Goal: Task Accomplishment & Management: Manage account settings

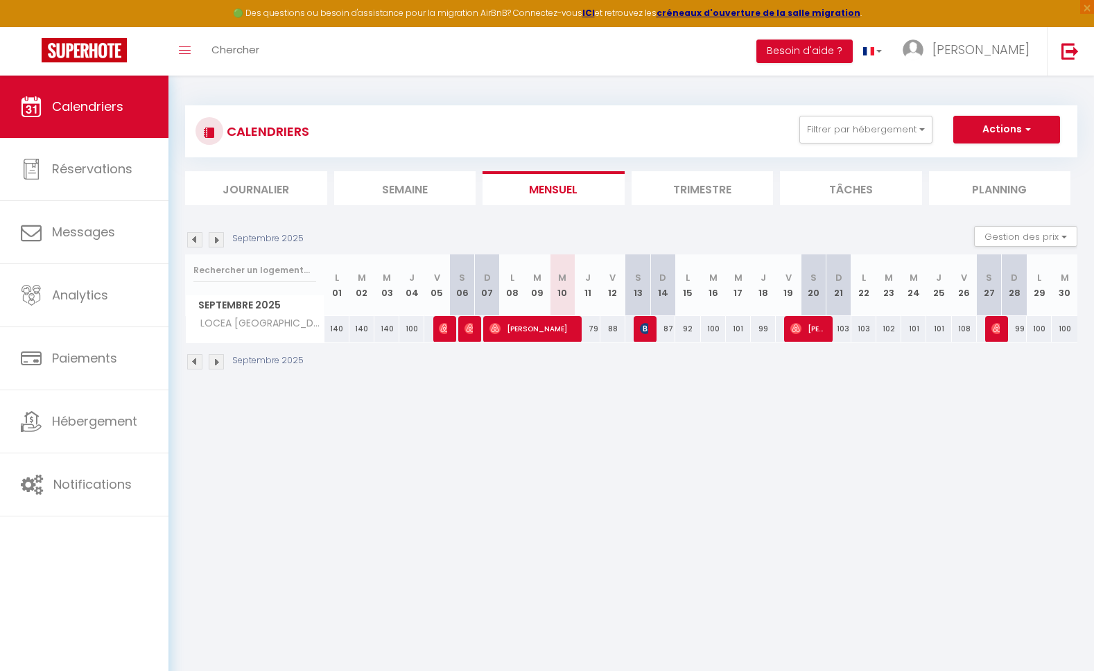
select select "KO"
select select "0"
click at [444, 334] on span "[PERSON_NAME]" at bounding box center [443, 329] width 8 height 26
select select "OK"
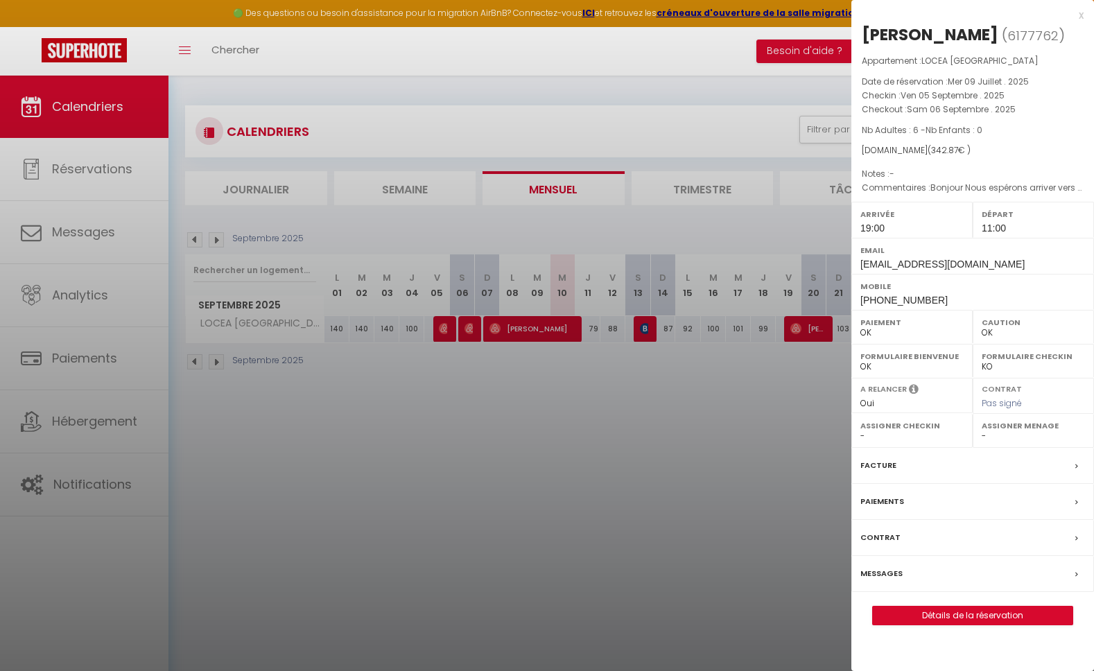
click at [468, 330] on div at bounding box center [547, 335] width 1094 height 671
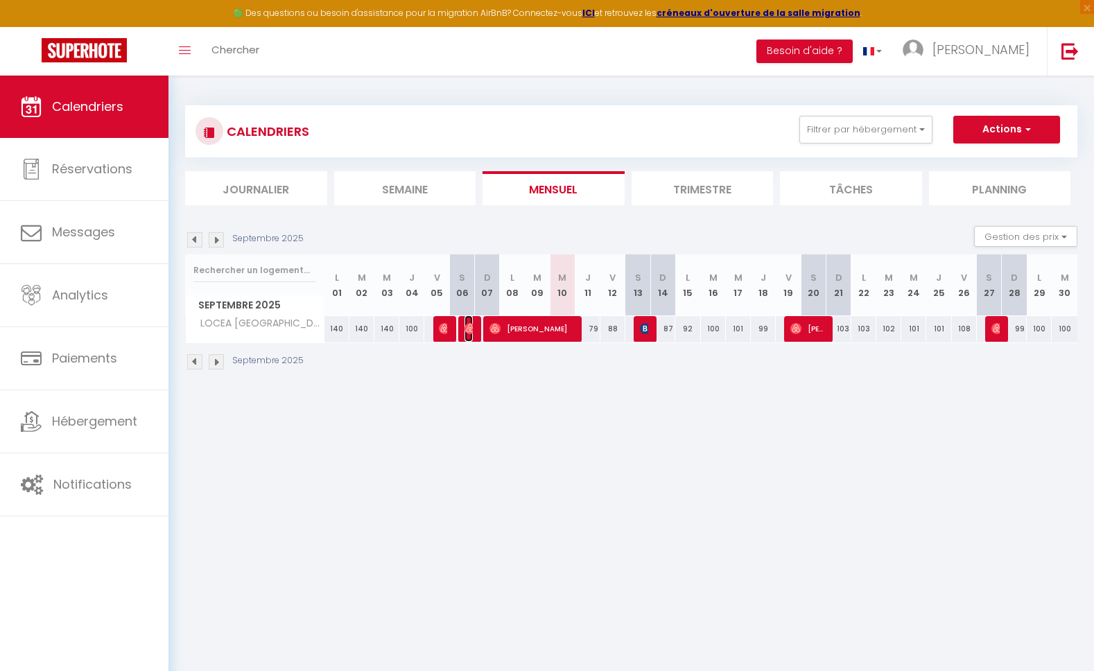
click at [468, 330] on img at bounding box center [470, 328] width 11 height 11
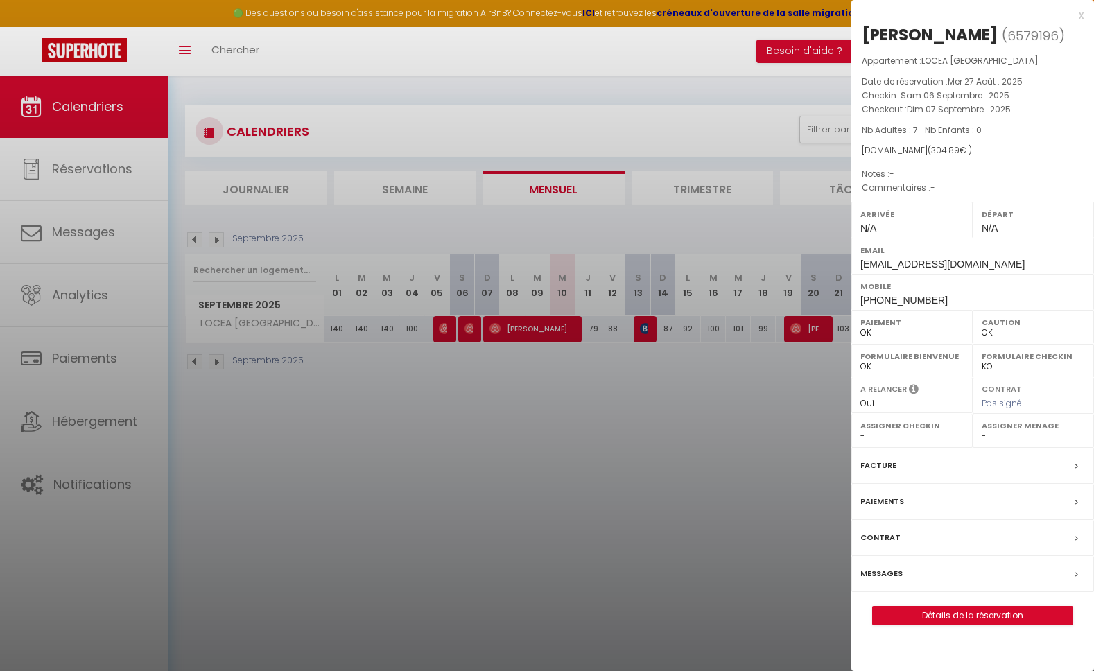
click at [644, 327] on div at bounding box center [547, 335] width 1094 height 671
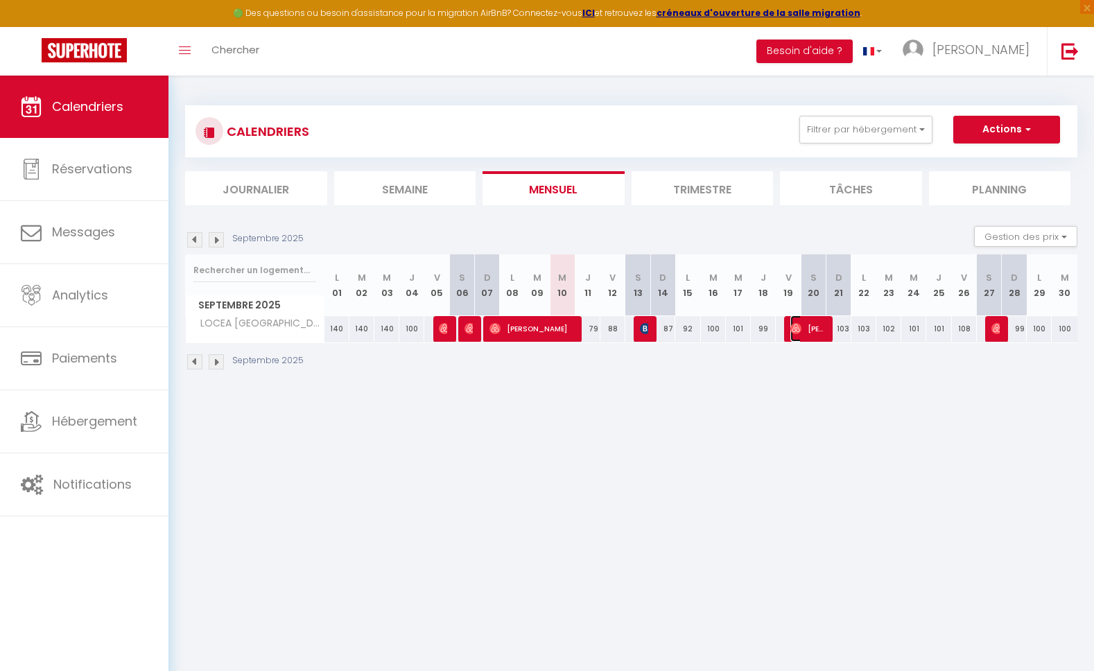
click at [822, 330] on span "[PERSON_NAME]" at bounding box center [807, 329] width 33 height 26
select select "1"
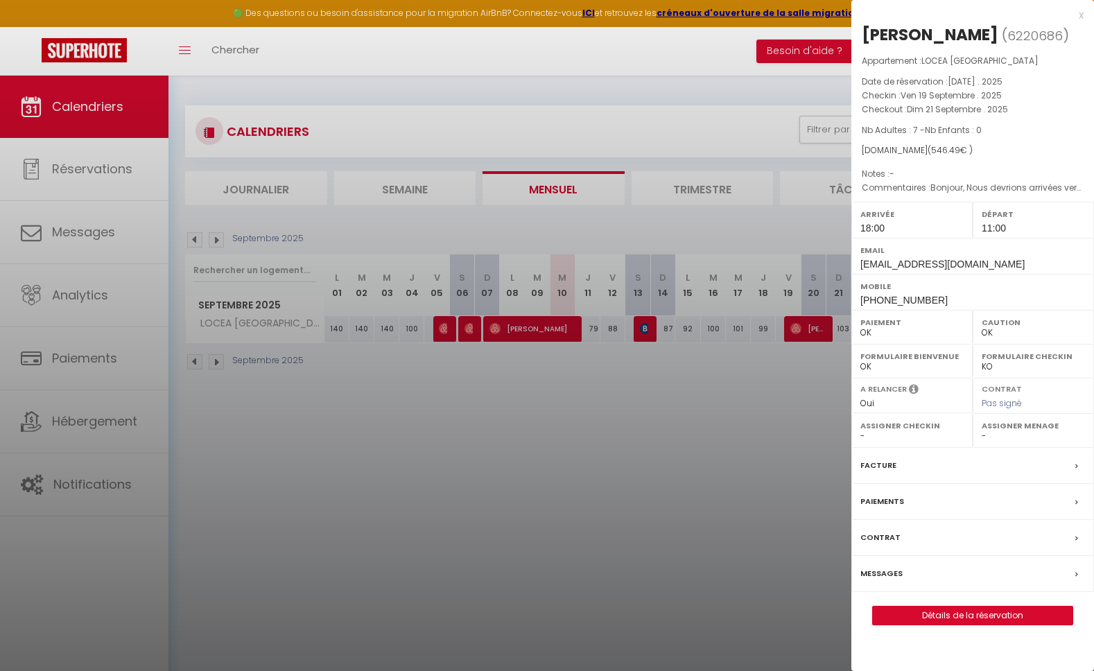
click at [100, 420] on div at bounding box center [547, 335] width 1094 height 671
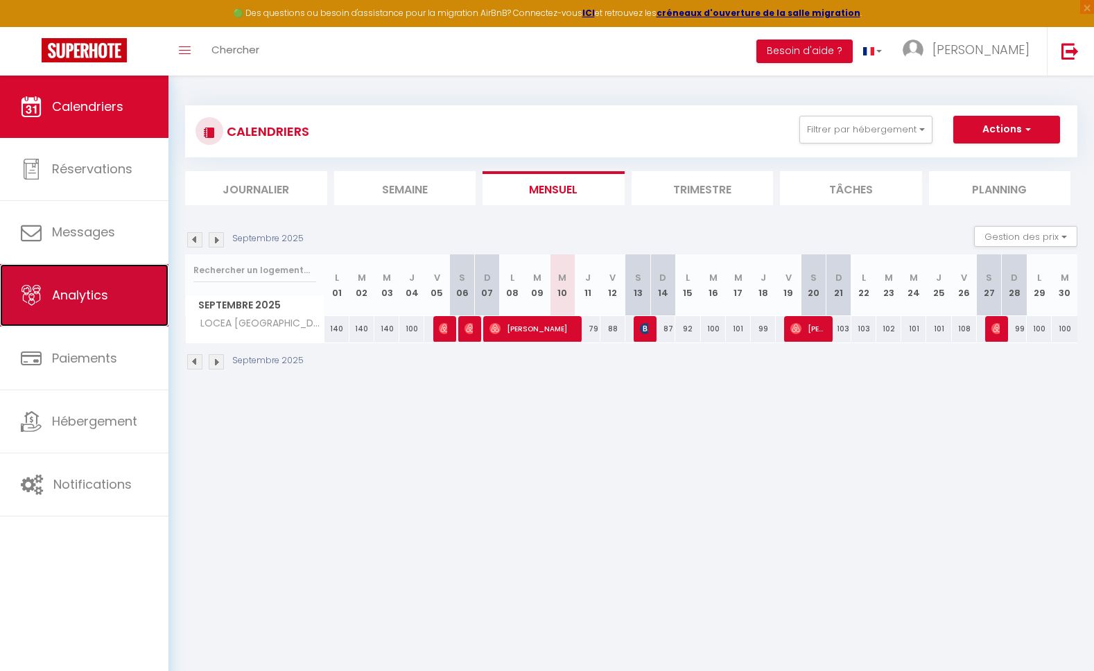
click at [68, 295] on span "Analytics" at bounding box center [80, 294] width 56 height 17
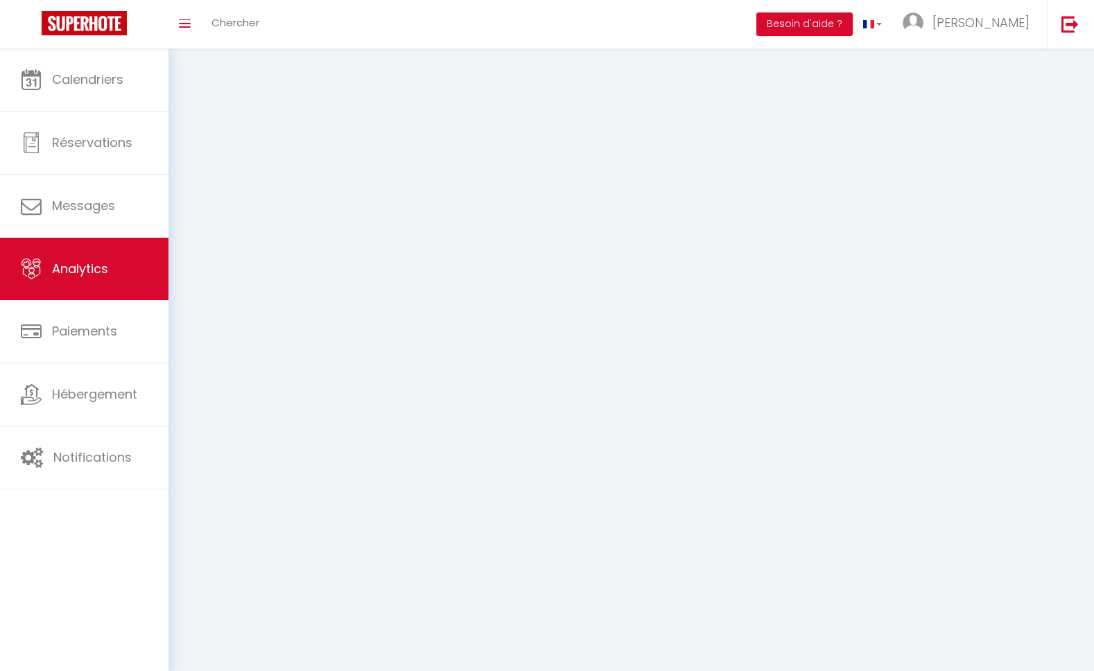
select select "2025"
select select "9"
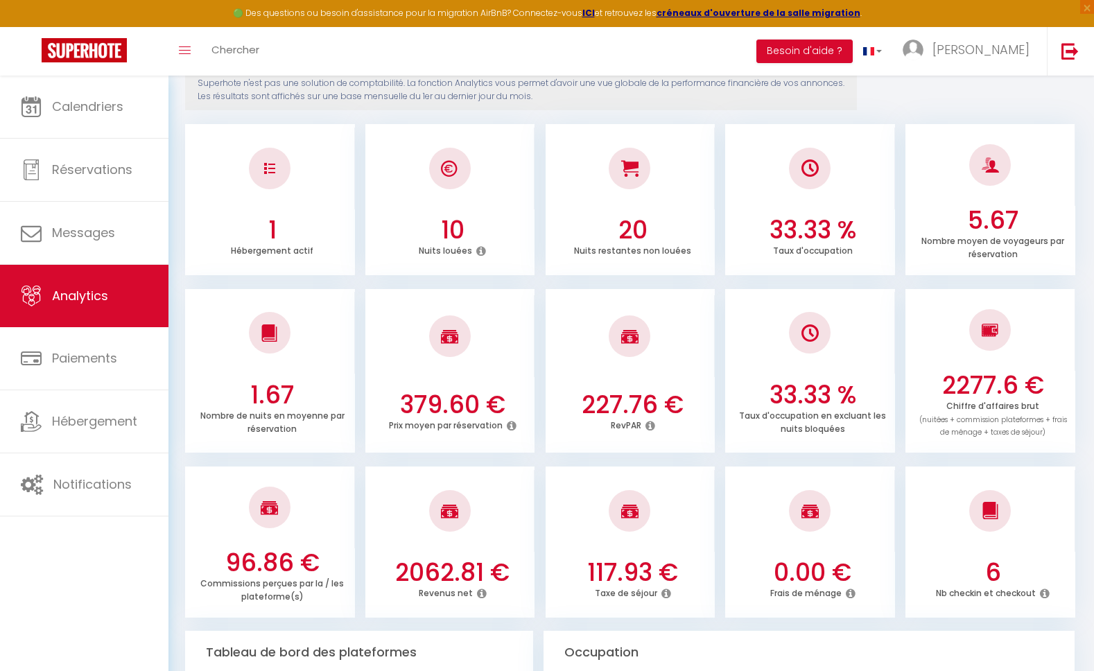
scroll to position [186, 0]
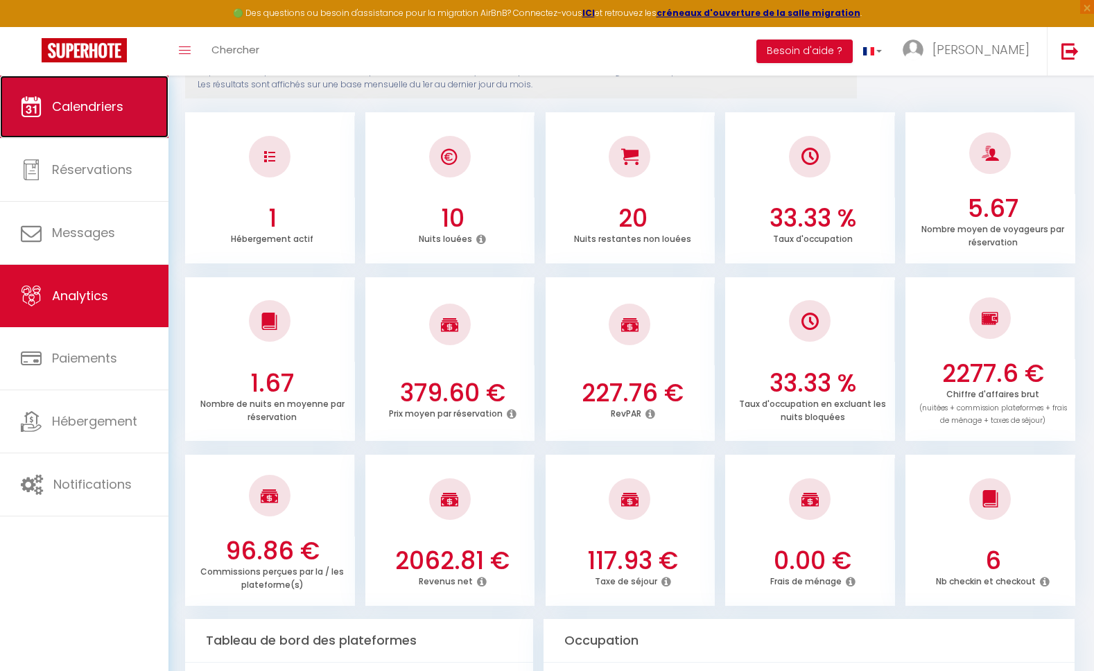
click at [87, 101] on span "Calendriers" at bounding box center [87, 106] width 71 height 17
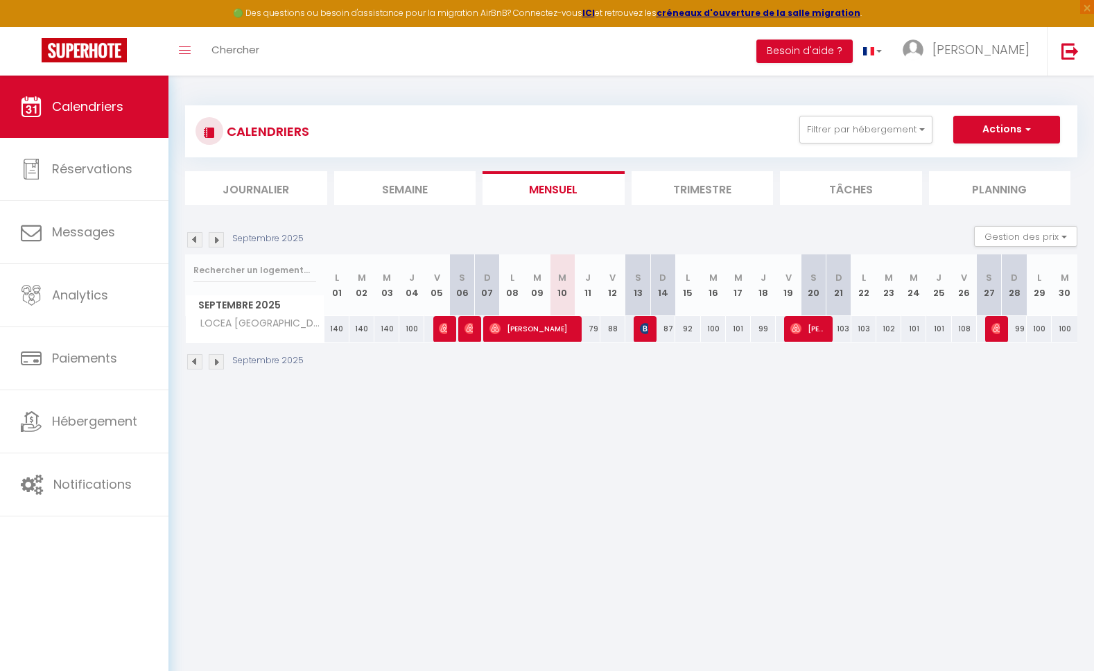
click at [225, 245] on div "Septembre 2025" at bounding box center [246, 239] width 123 height 15
click at [219, 245] on img at bounding box center [216, 239] width 15 height 15
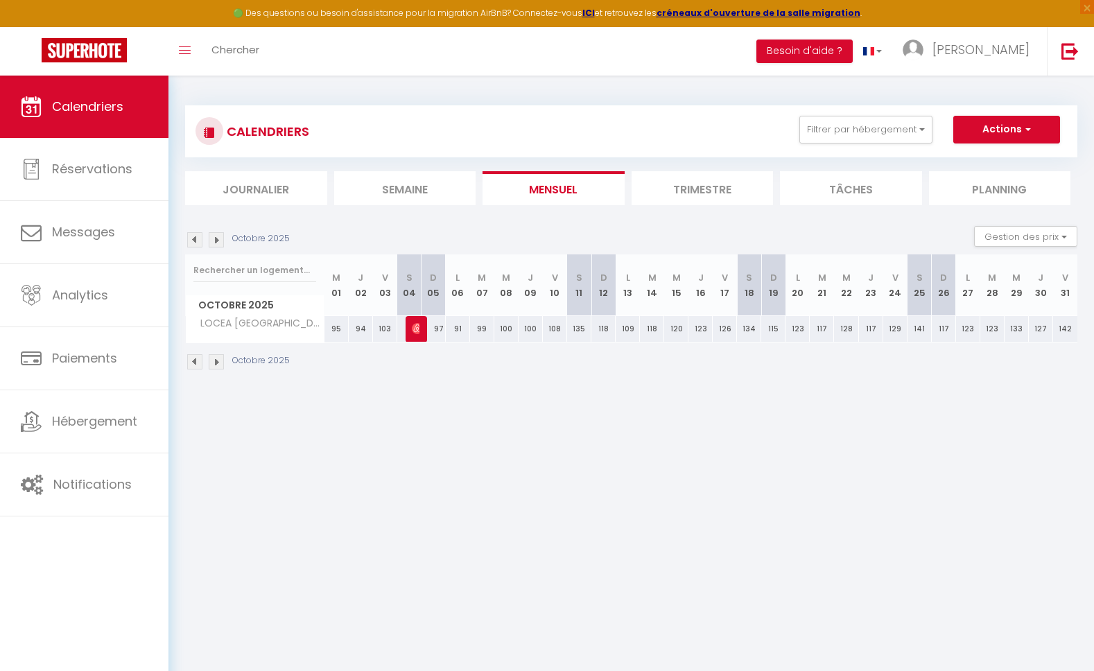
click at [198, 242] on img at bounding box center [194, 239] width 15 height 15
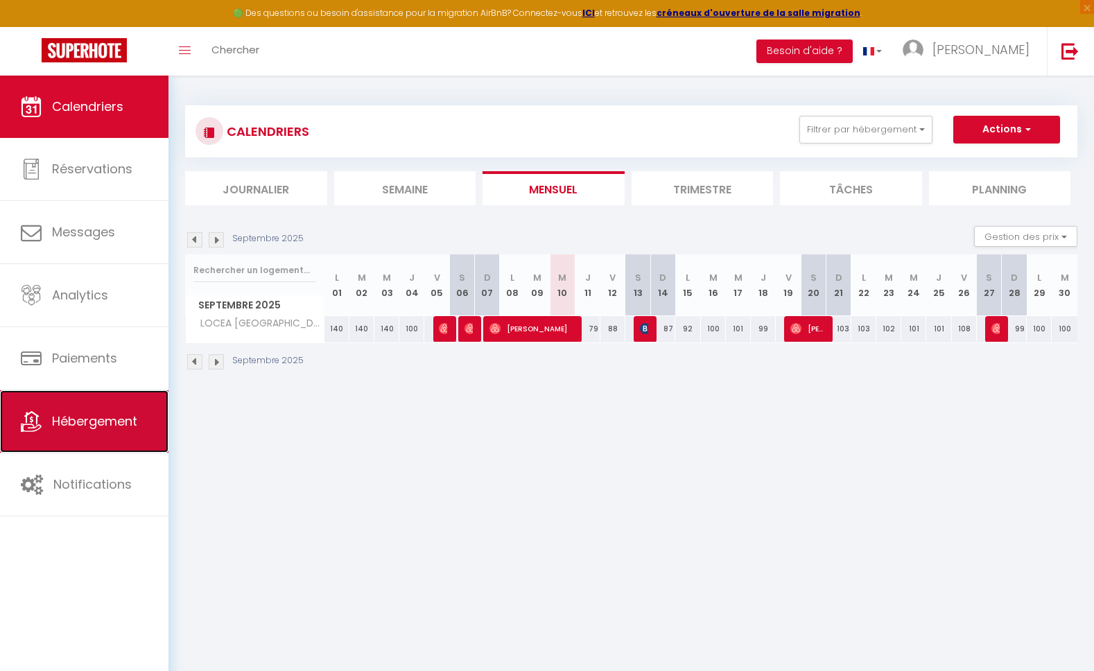
click at [99, 419] on span "Hébergement" at bounding box center [94, 421] width 85 height 17
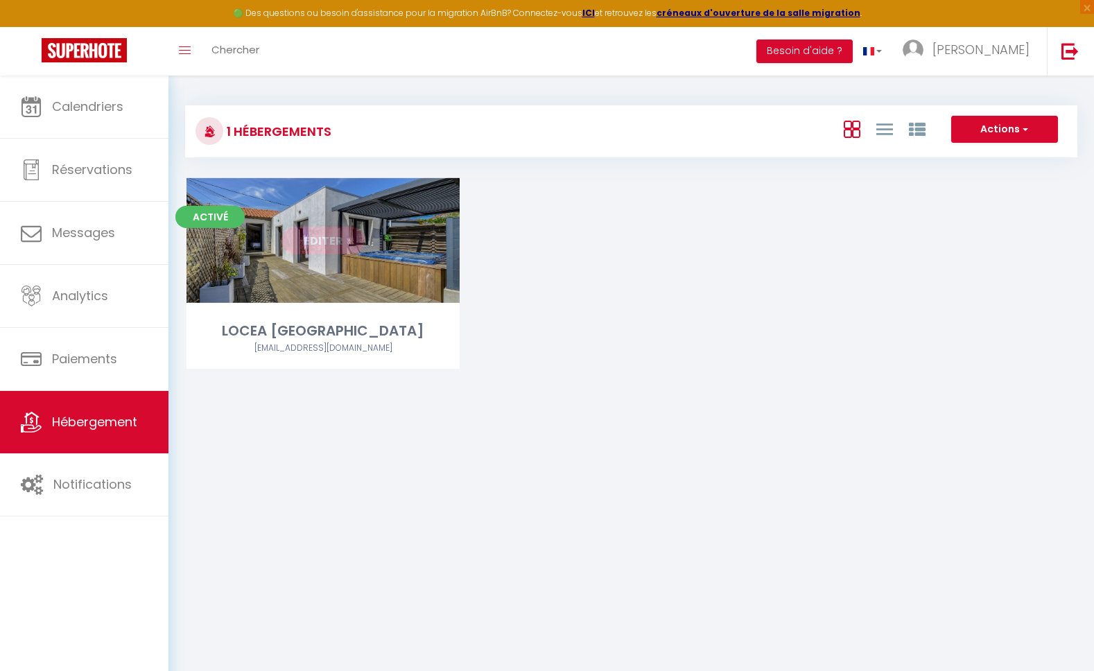
click at [306, 243] on link "Editer" at bounding box center [323, 241] width 83 height 28
click at [309, 241] on link "Editer" at bounding box center [323, 241] width 83 height 28
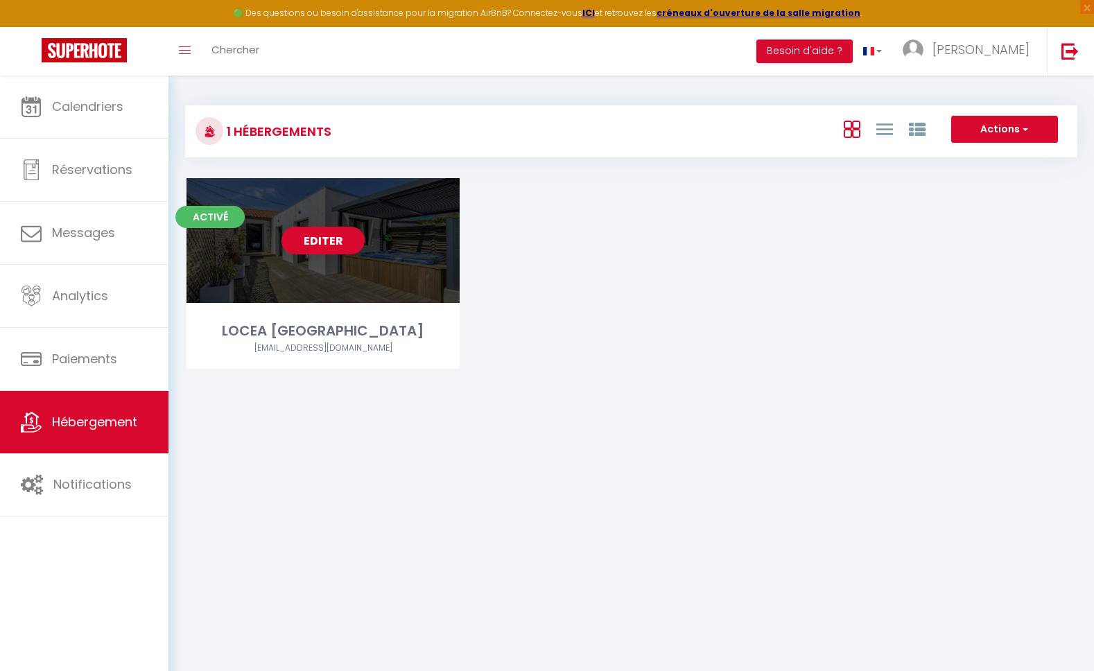
click at [322, 235] on link "Editer" at bounding box center [323, 241] width 83 height 28
click at [327, 239] on link "Editer" at bounding box center [323, 241] width 83 height 28
click at [329, 243] on link "Editer" at bounding box center [323, 241] width 83 height 28
click at [338, 244] on link "Editer" at bounding box center [323, 241] width 83 height 28
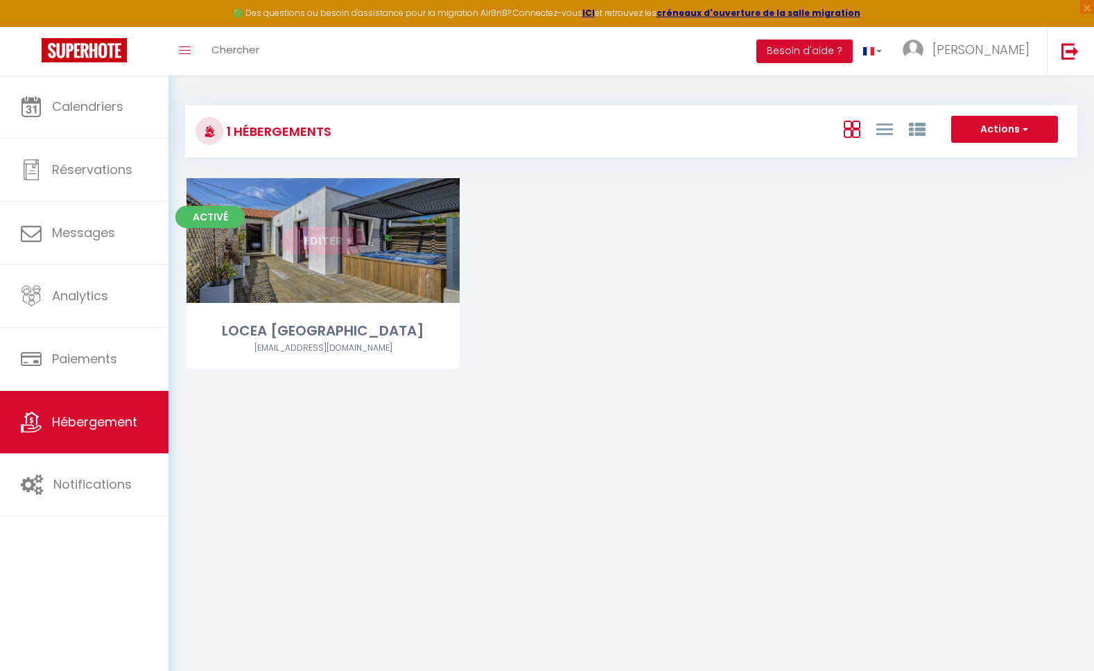
click at [330, 242] on link "Editer" at bounding box center [323, 241] width 83 height 28
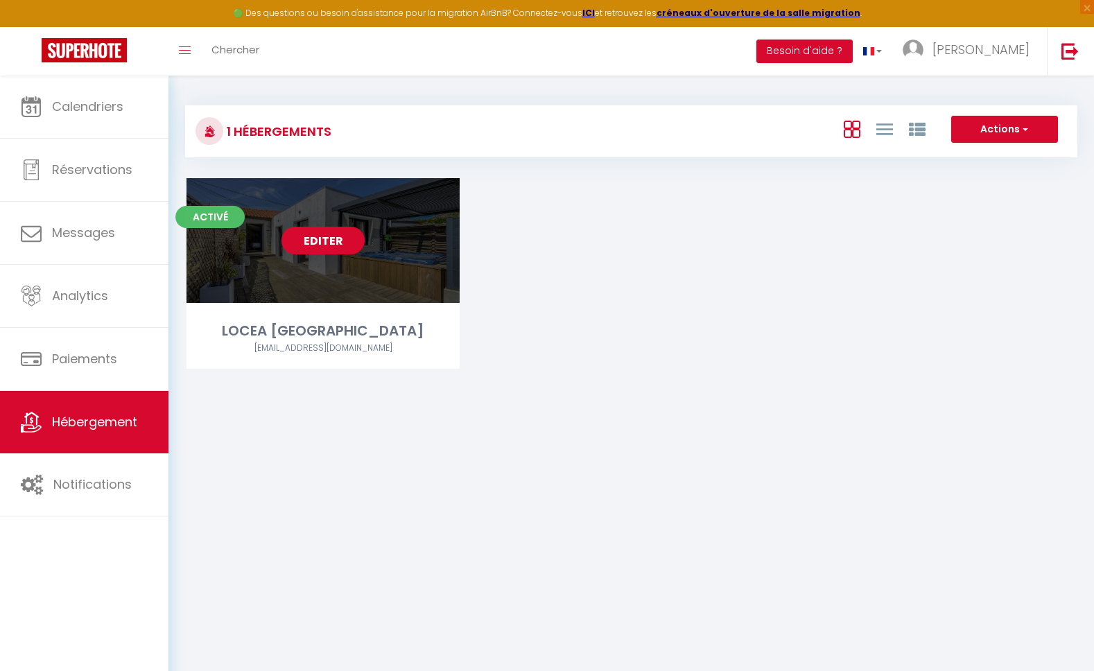
click at [330, 242] on link "Editer" at bounding box center [323, 241] width 83 height 28
select select "3"
select select "2"
select select "1"
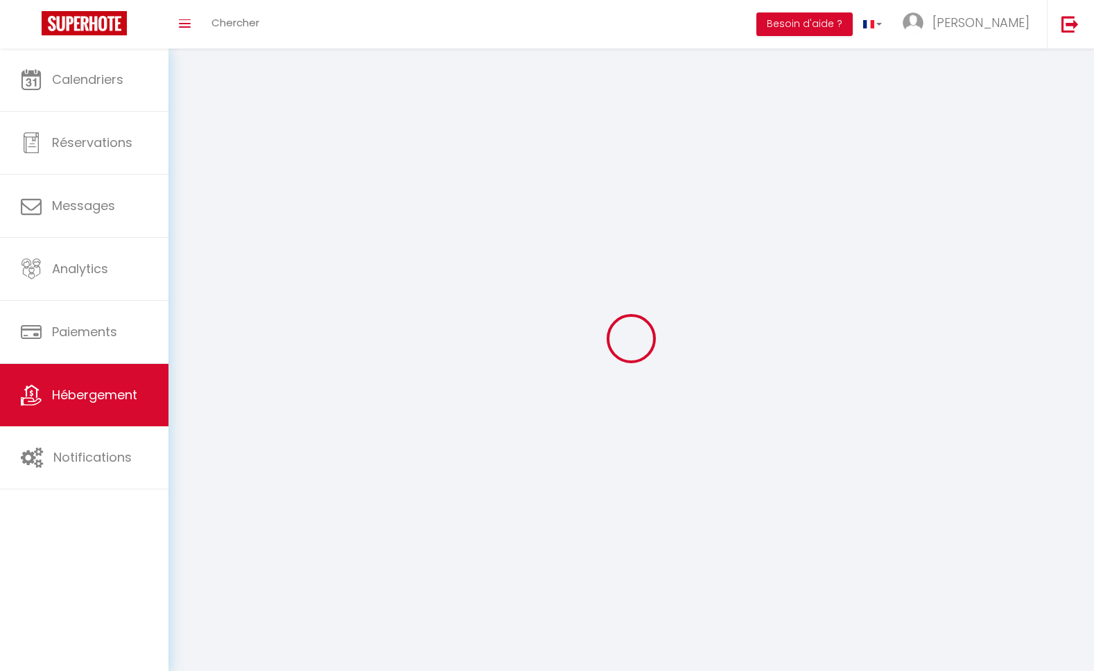
click at [330, 242] on div at bounding box center [631, 338] width 892 height 546
select select
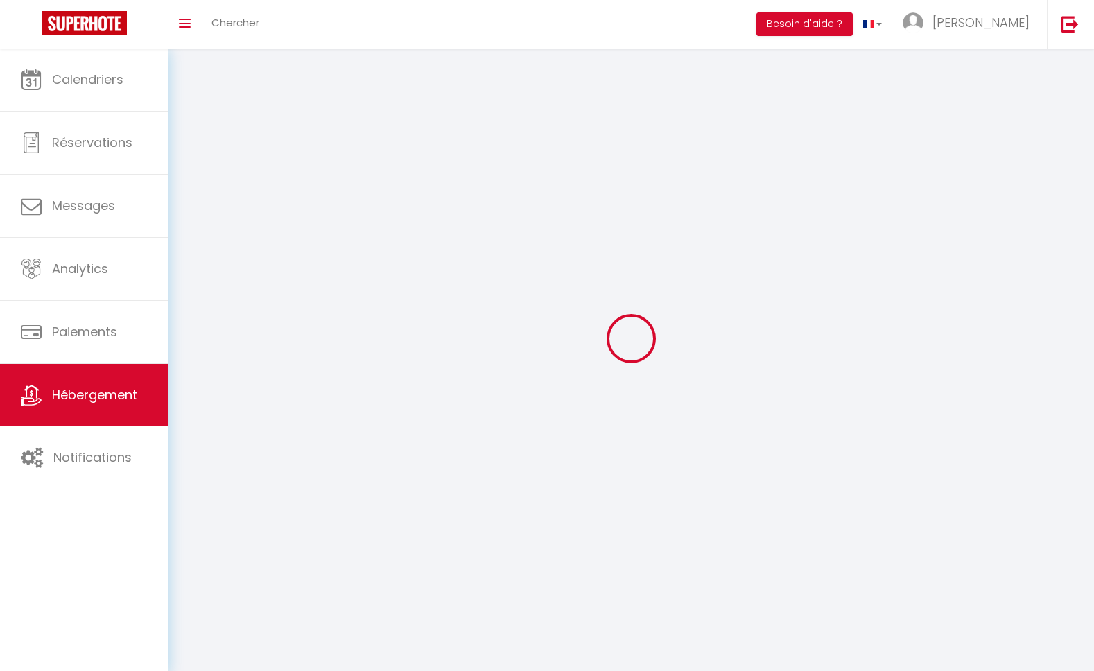
select select
checkbox input "false"
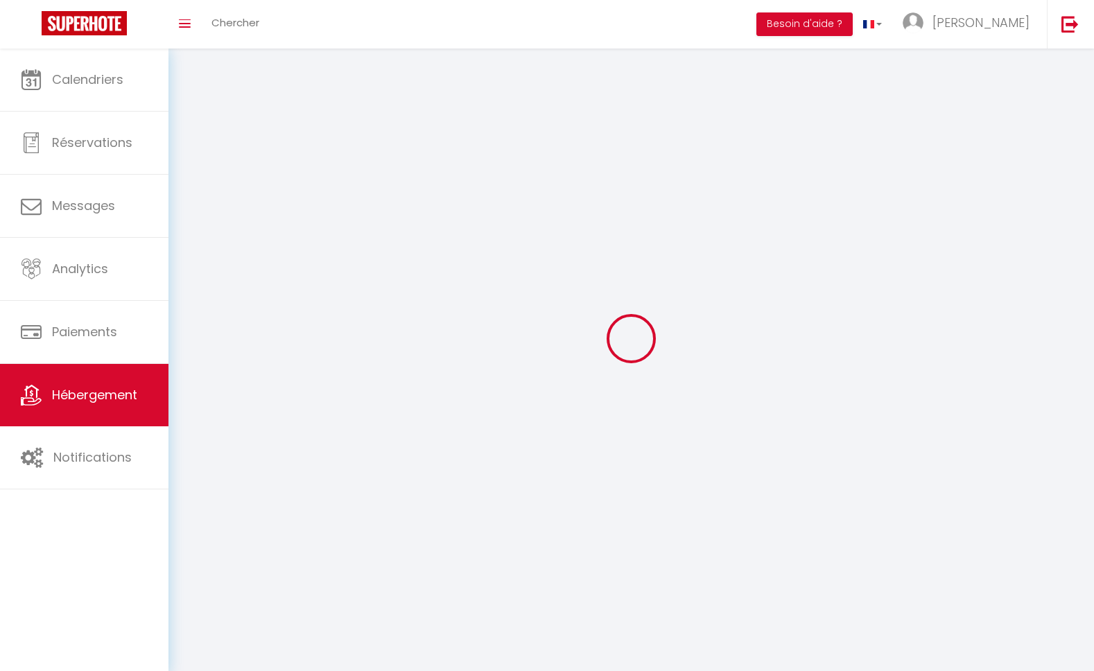
checkbox input "false"
select select
select select "1"
select select
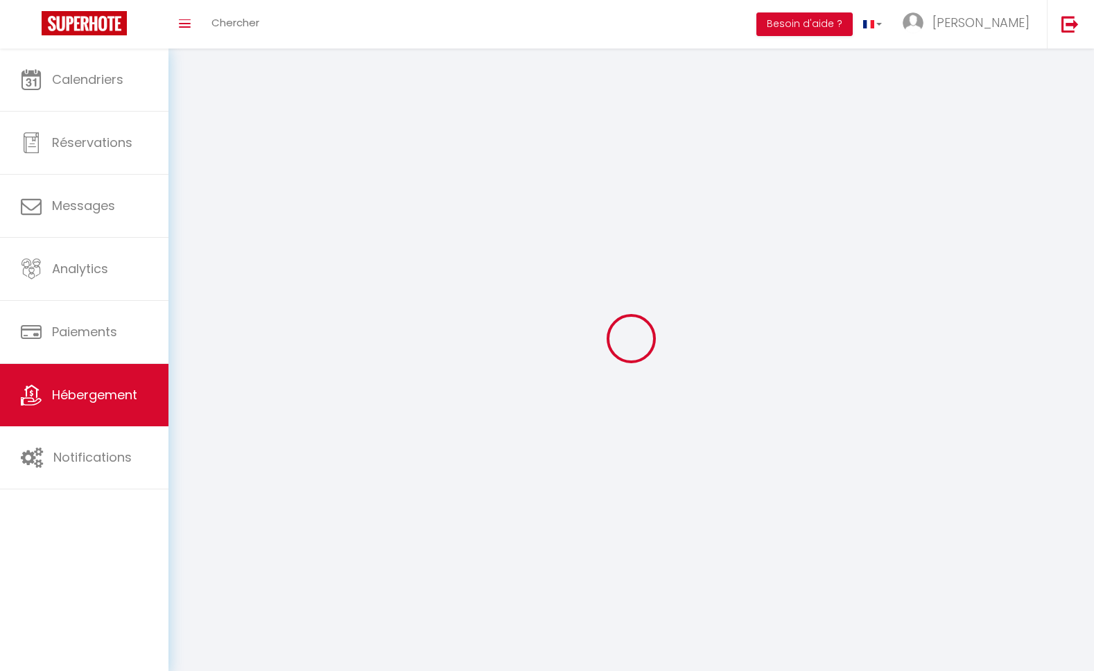
select select "28"
select select
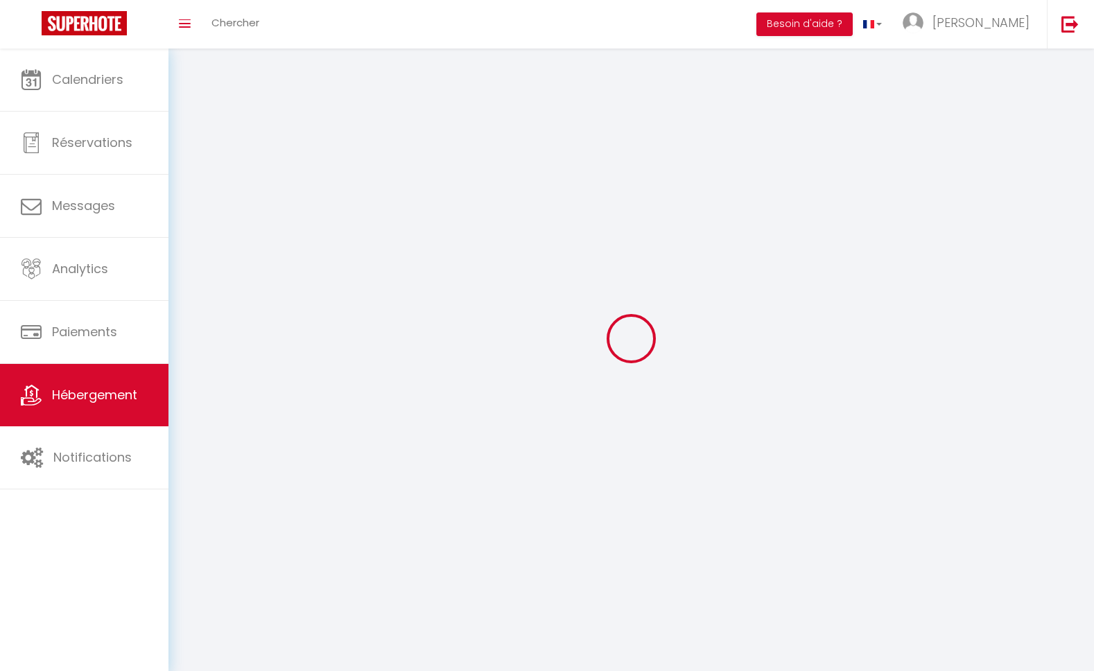
select select
checkbox input "false"
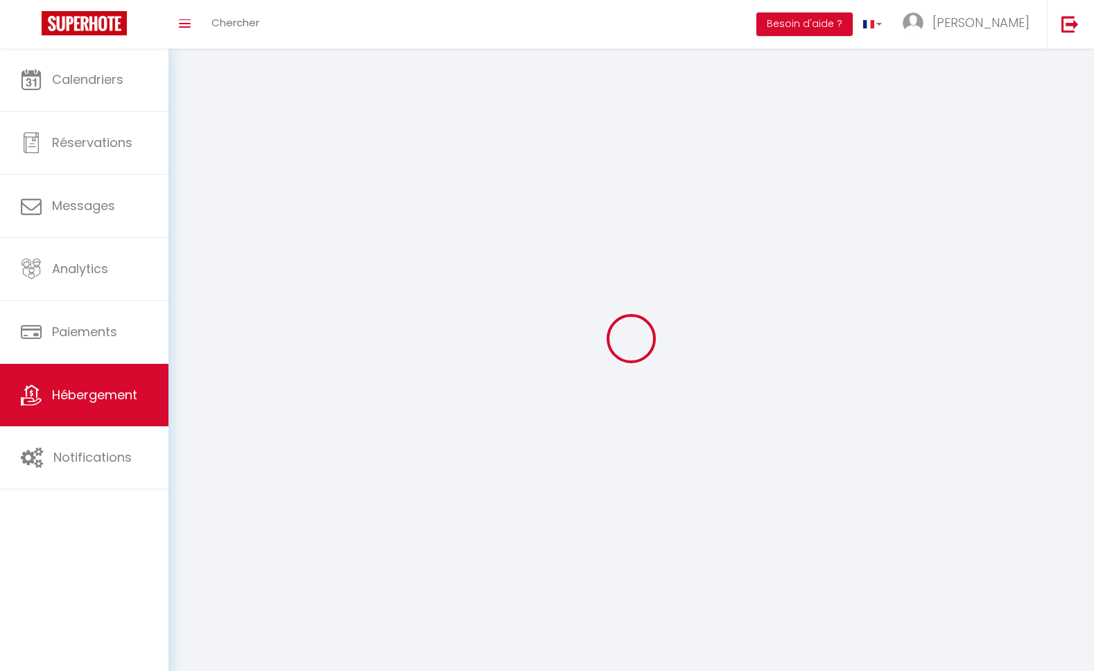
checkbox input "false"
select select
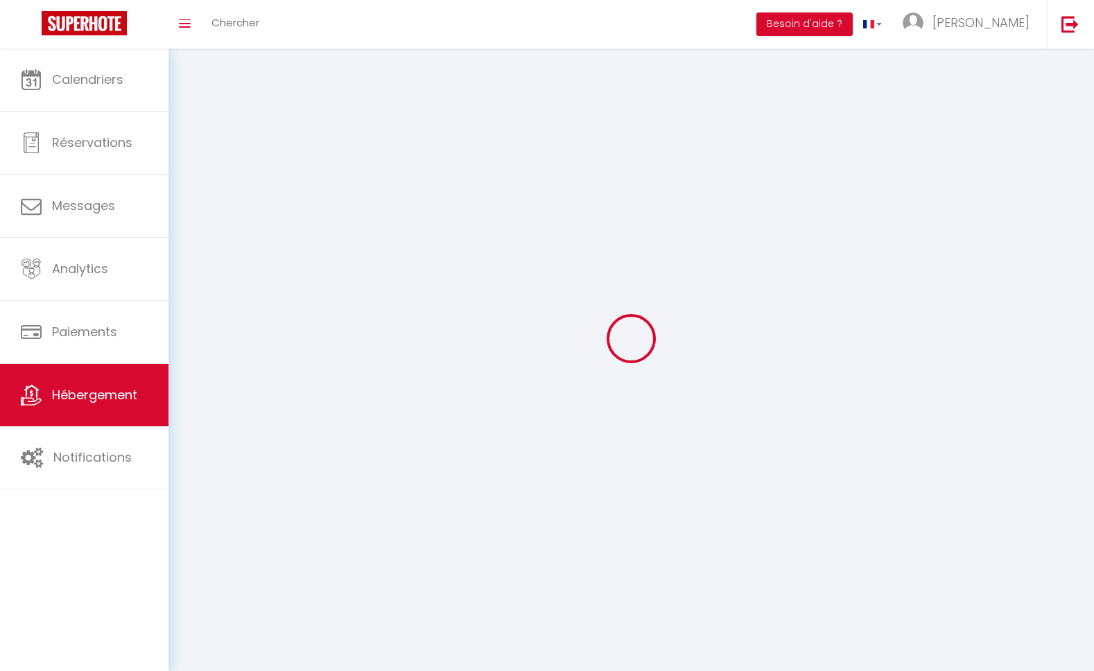
select select
checkbox input "false"
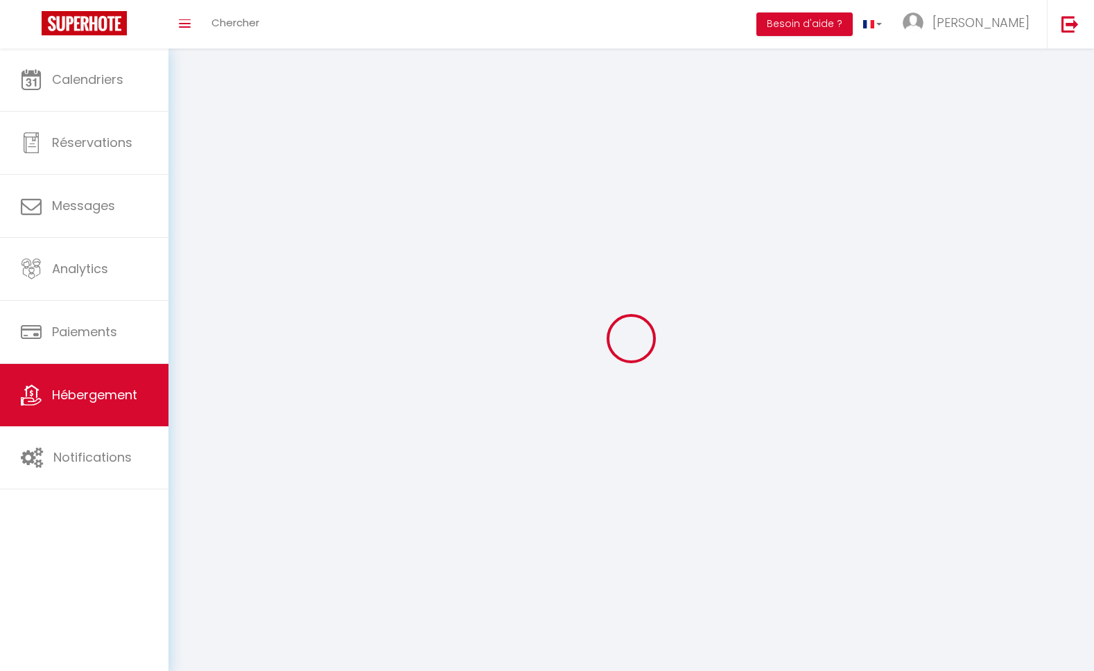
checkbox input "false"
select select
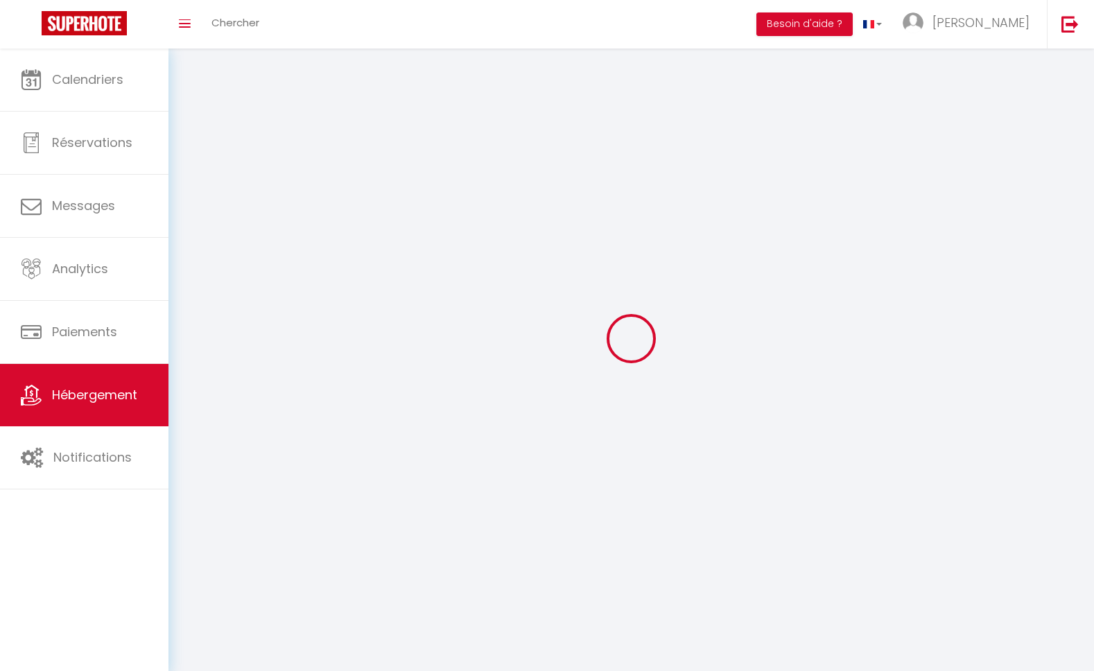
select select
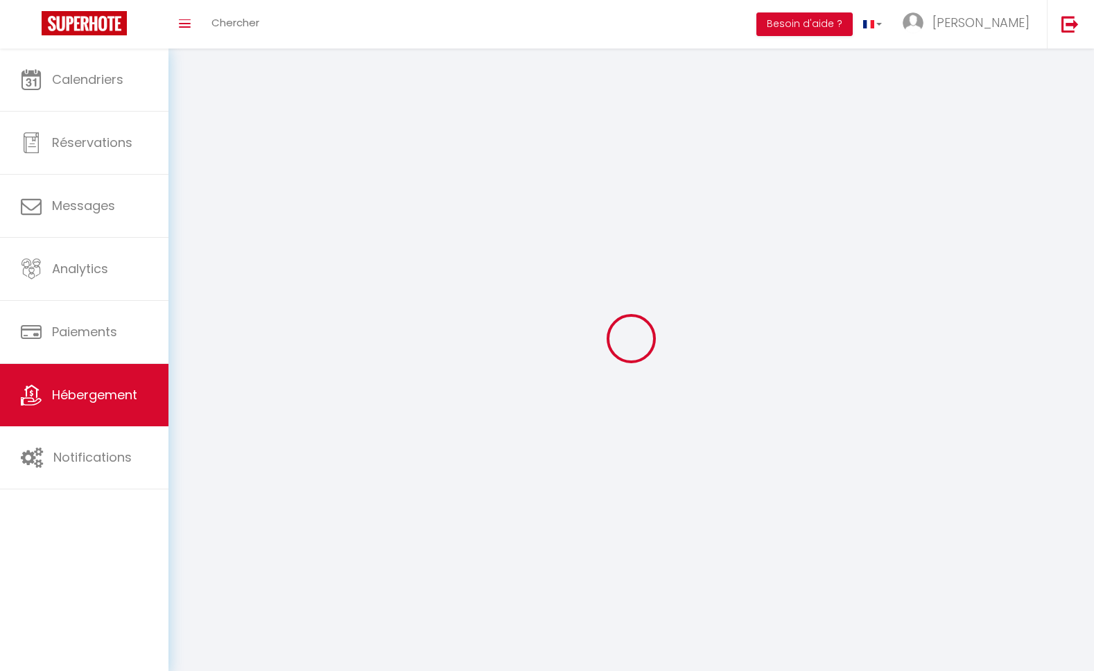
select select
checkbox input "false"
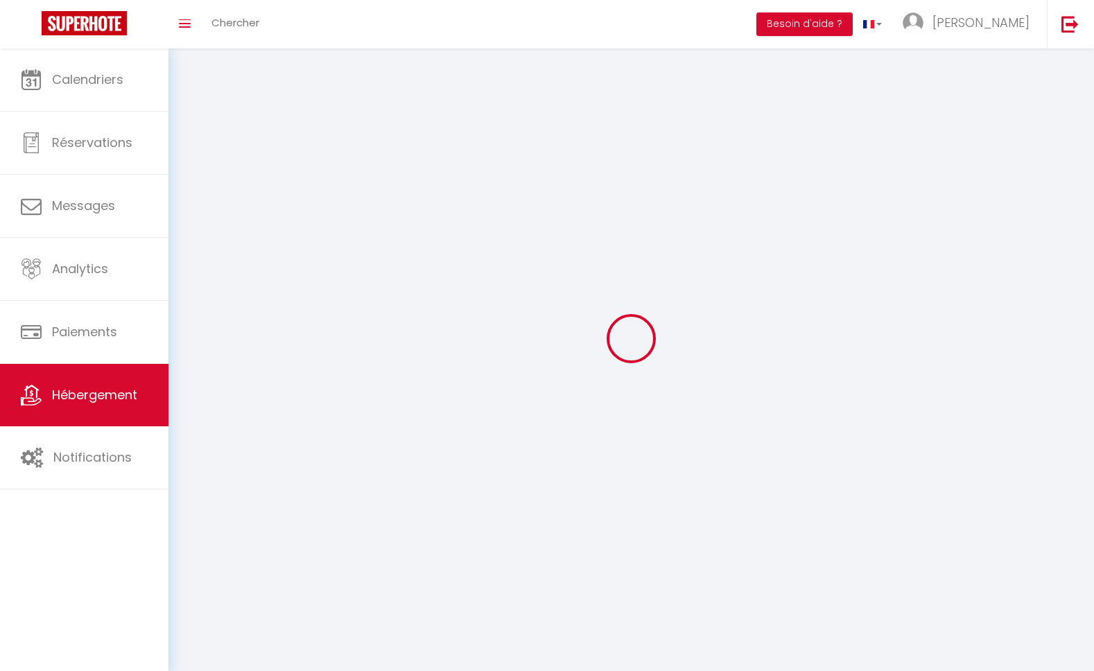
select select
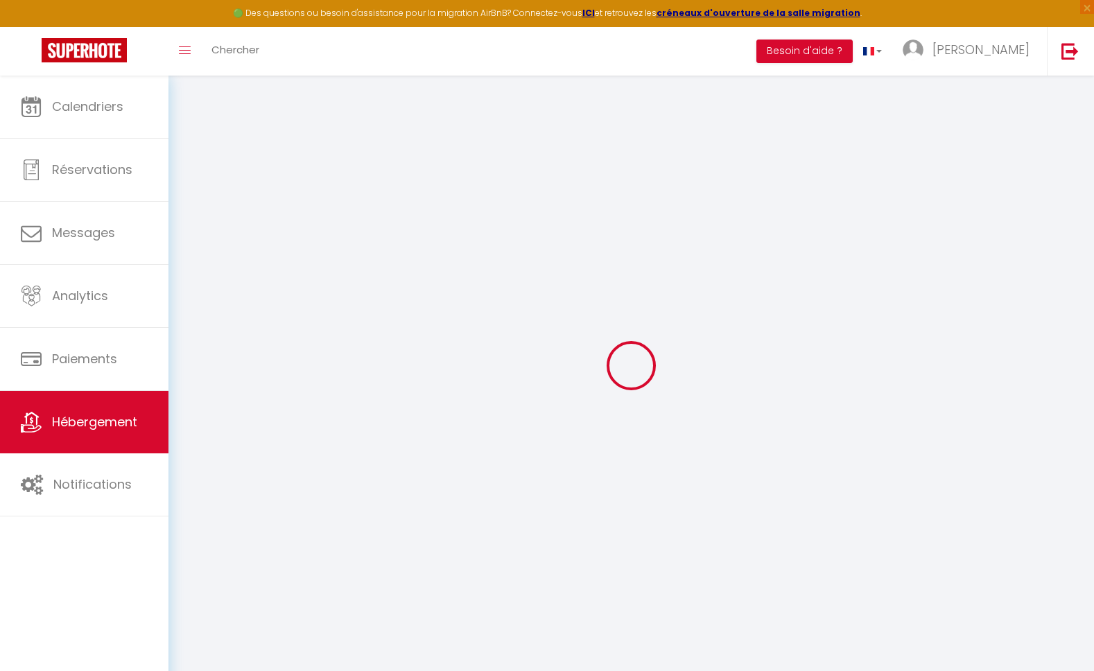
select select
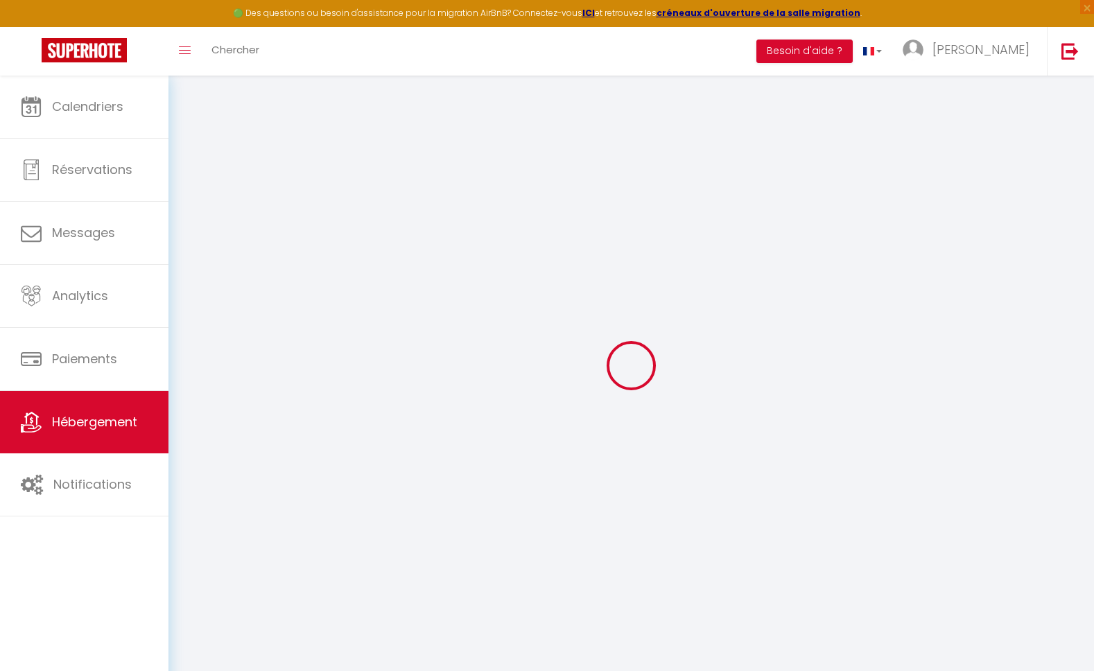
select select
checkbox input "false"
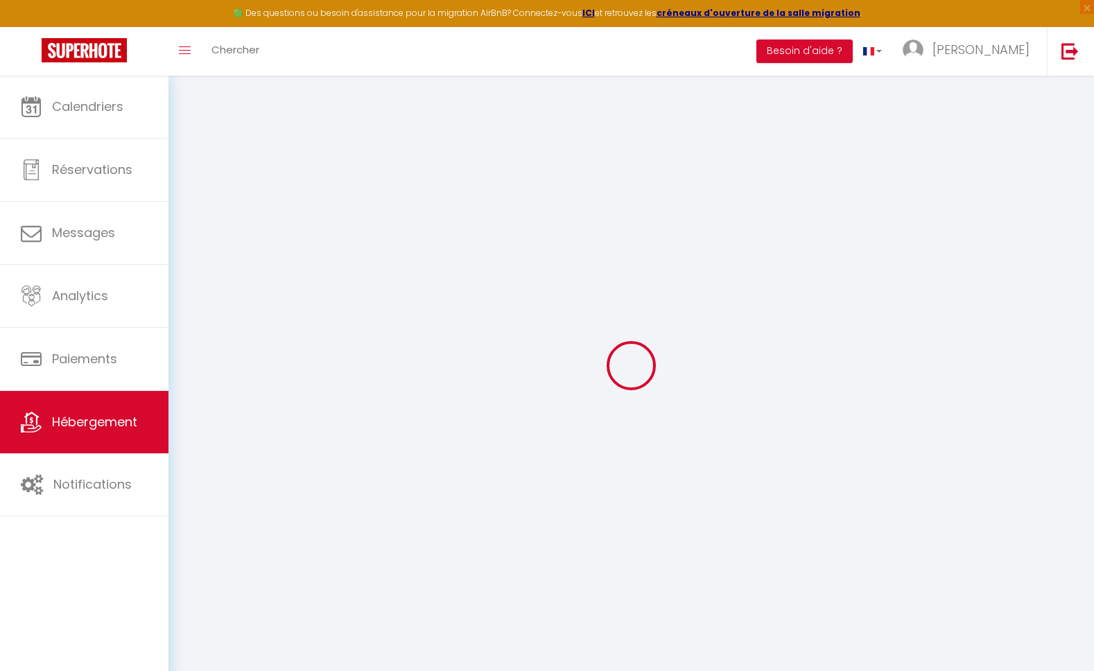
select select
type input "LOCEA [GEOGRAPHIC_DATA]"
type input "[PERSON_NAME]"
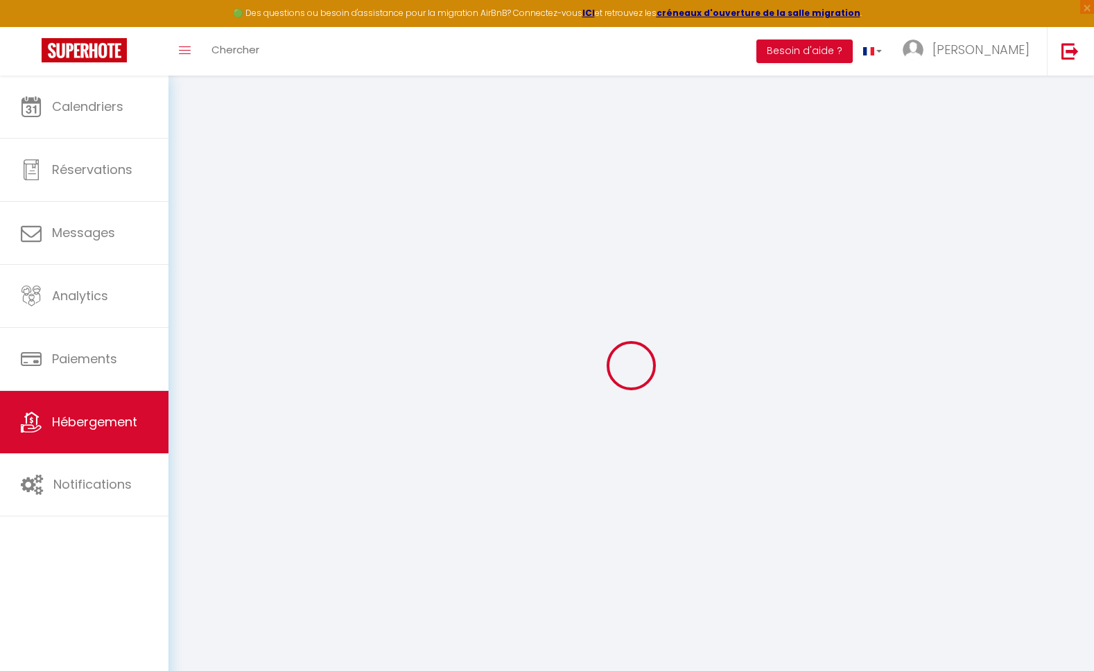
type input "[STREET_ADDRESS] vert"
type input "44120"
type input "Vertou"
select select "houses"
select select "7"
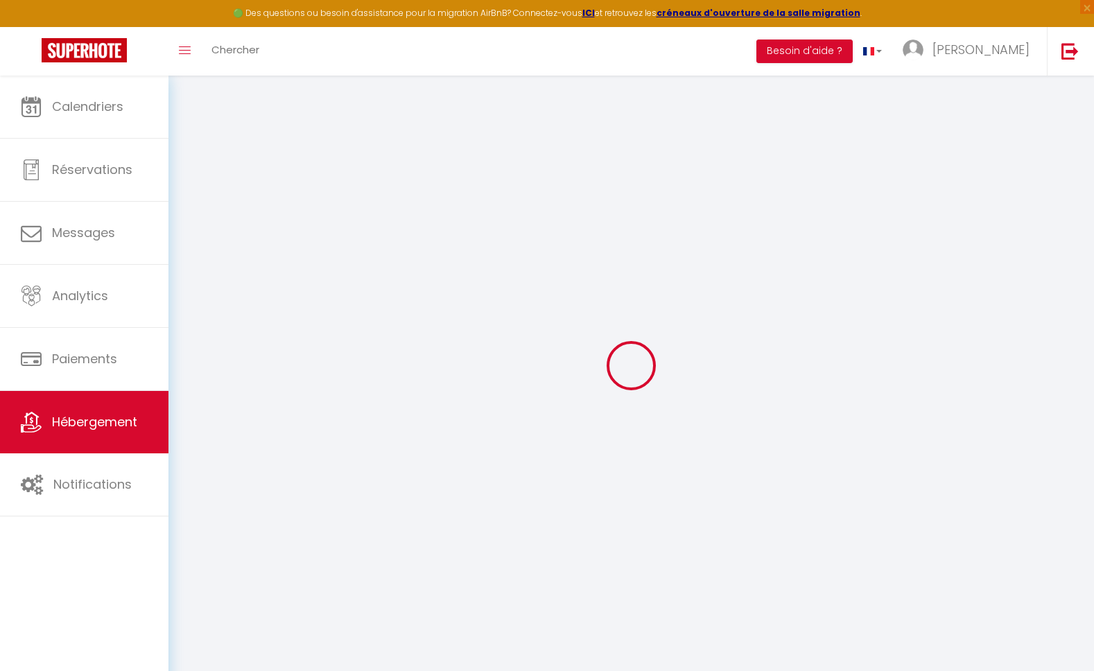
select select "3"
select select "2"
type input "100"
type input "172"
type input "5.28"
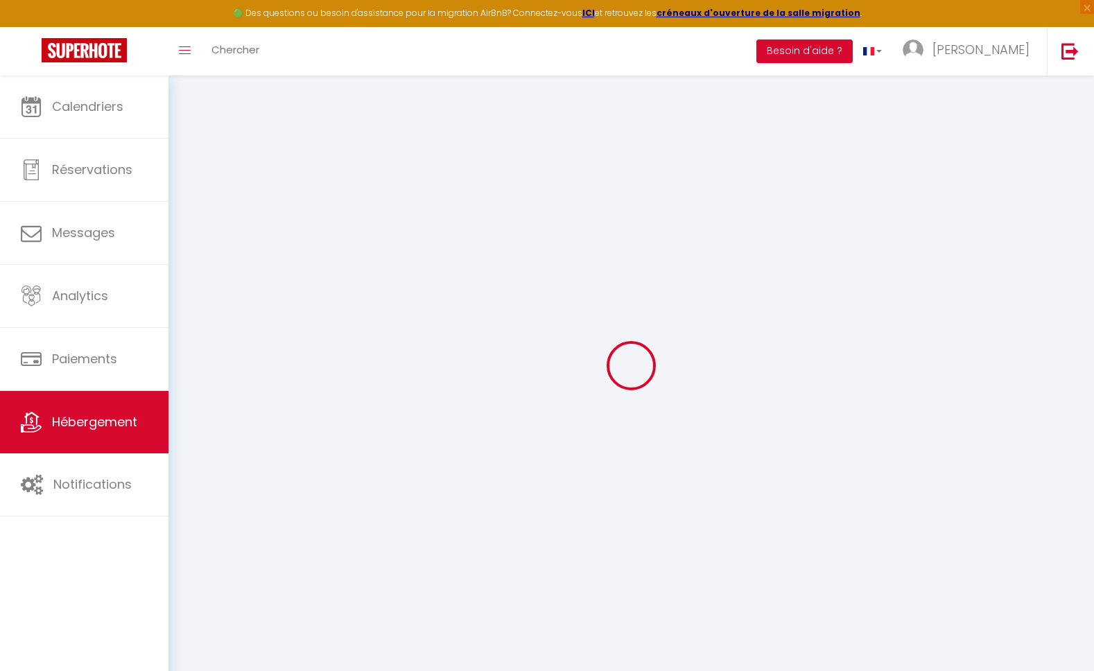
type input "0"
type input "900"
select select
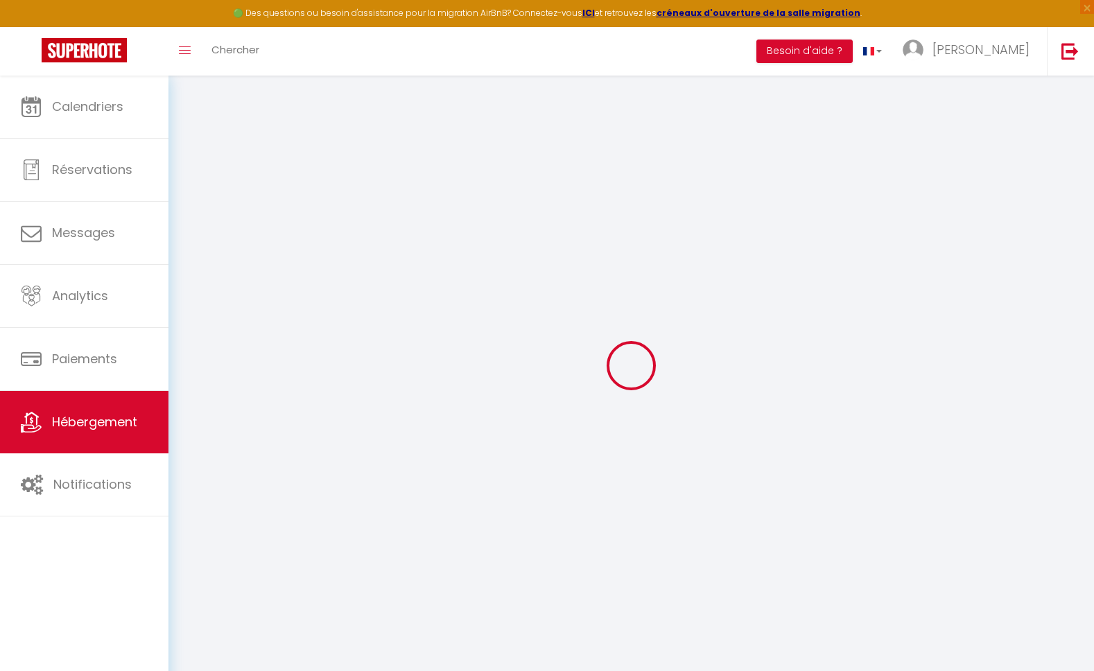
select select
type input "[STREET_ADDRESS]"
type input "44120"
type input "Vertou"
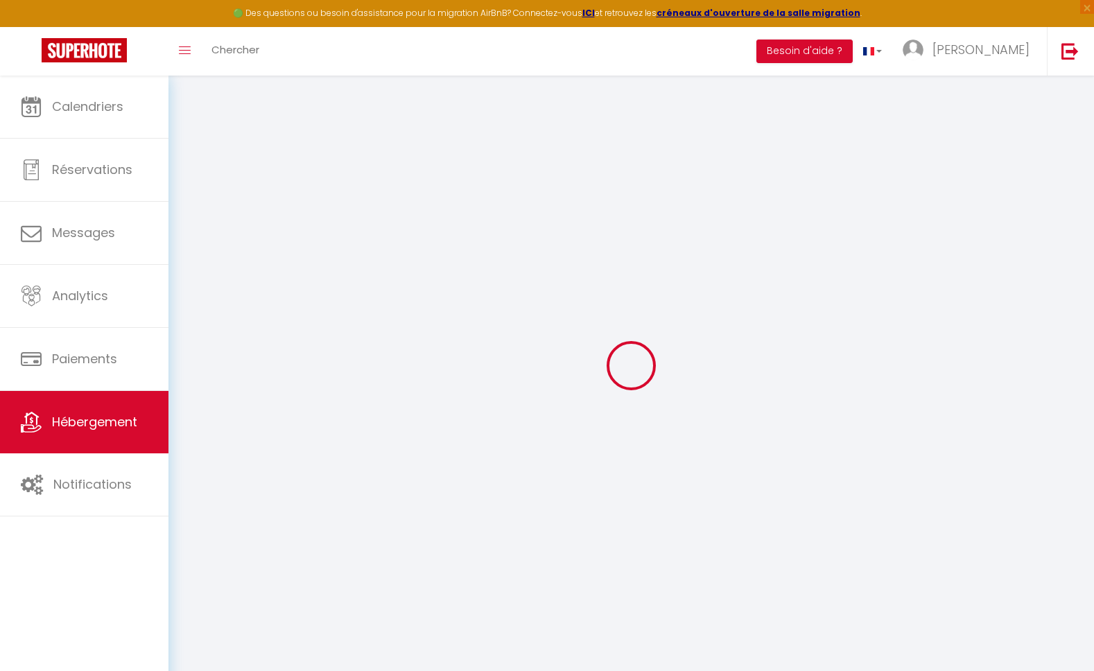
type input "[EMAIL_ADDRESS][DOMAIN_NAME]"
select select "15519"
checkbox input "false"
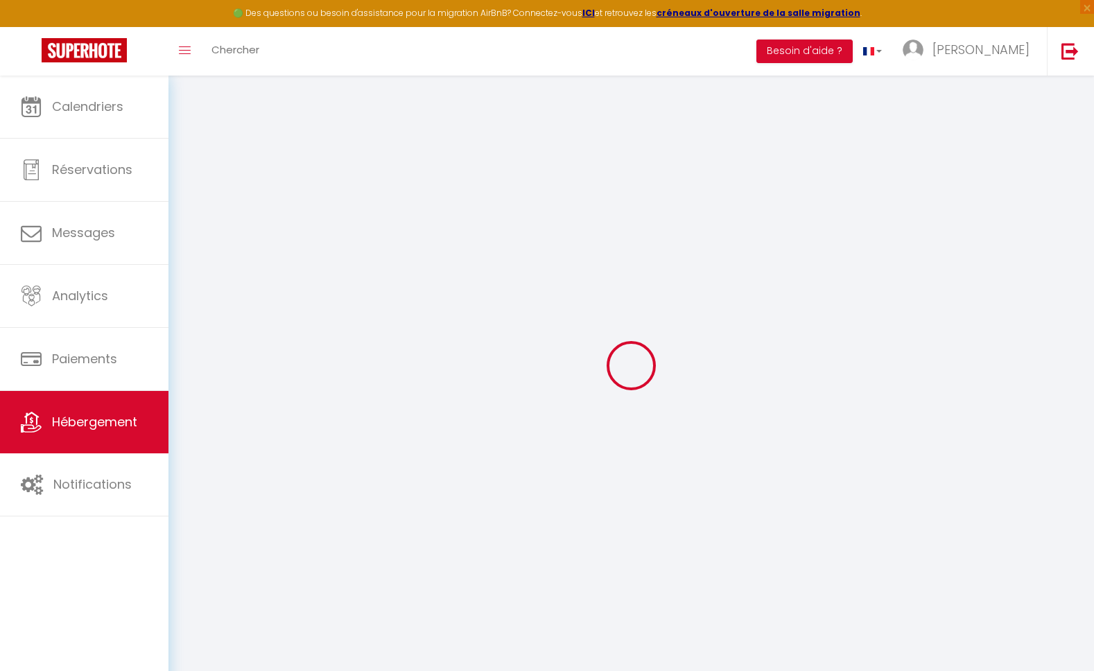
checkbox input "false"
radio input "true"
select select
type input "78"
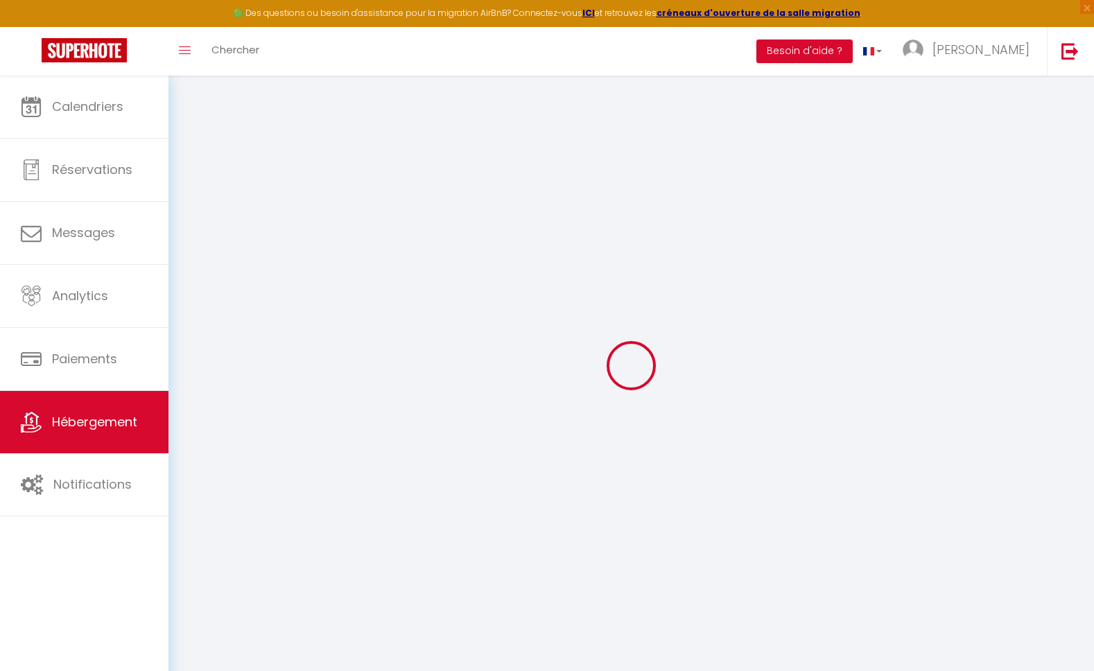
type input "0"
type input "93"
type input "0"
select select
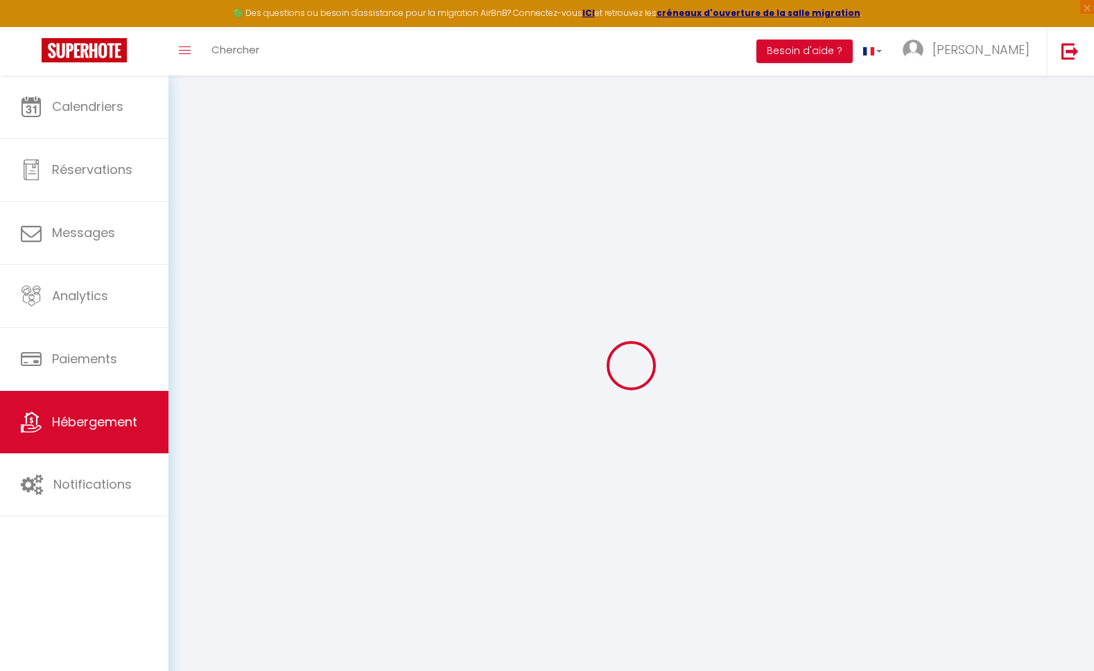
select select
checkbox input "false"
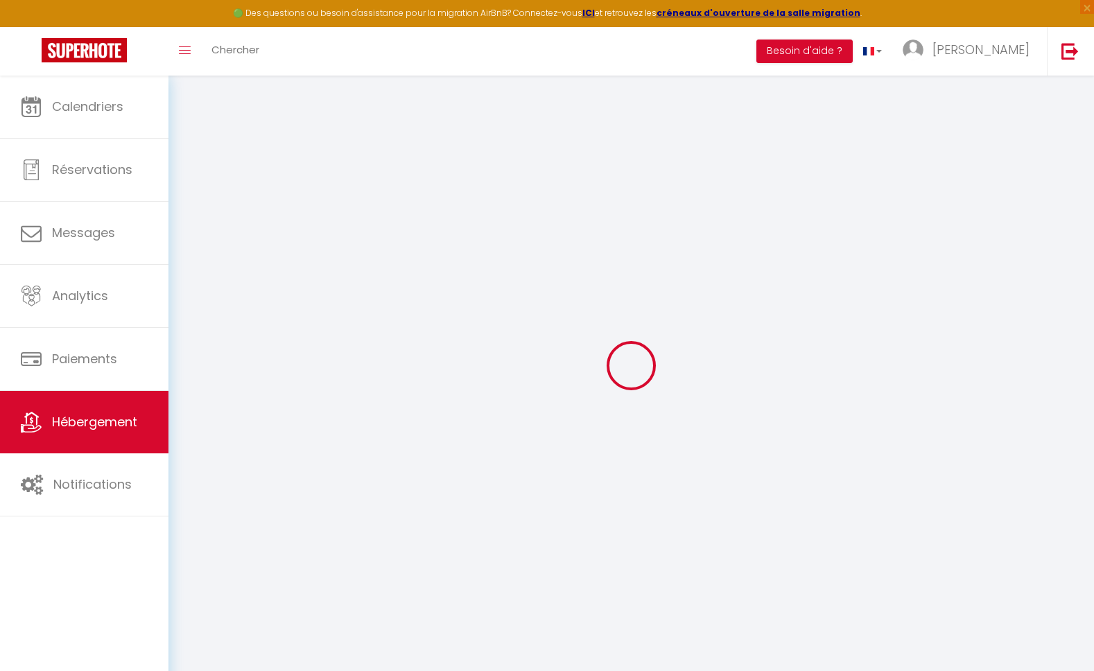
checkbox input "false"
select select
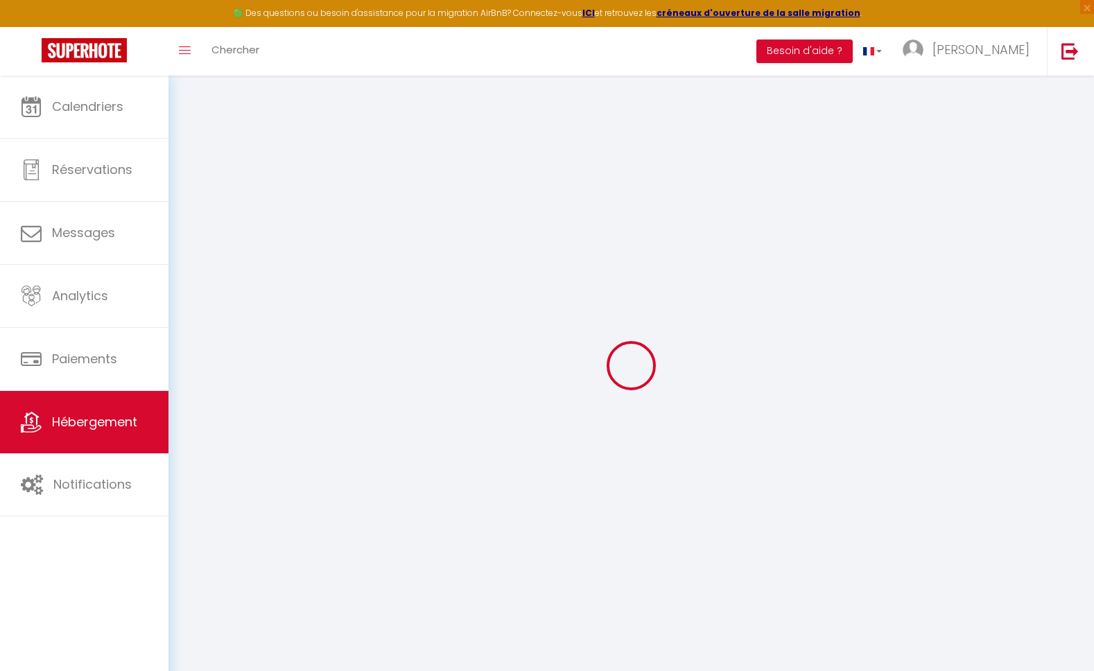
select select
checkbox input "false"
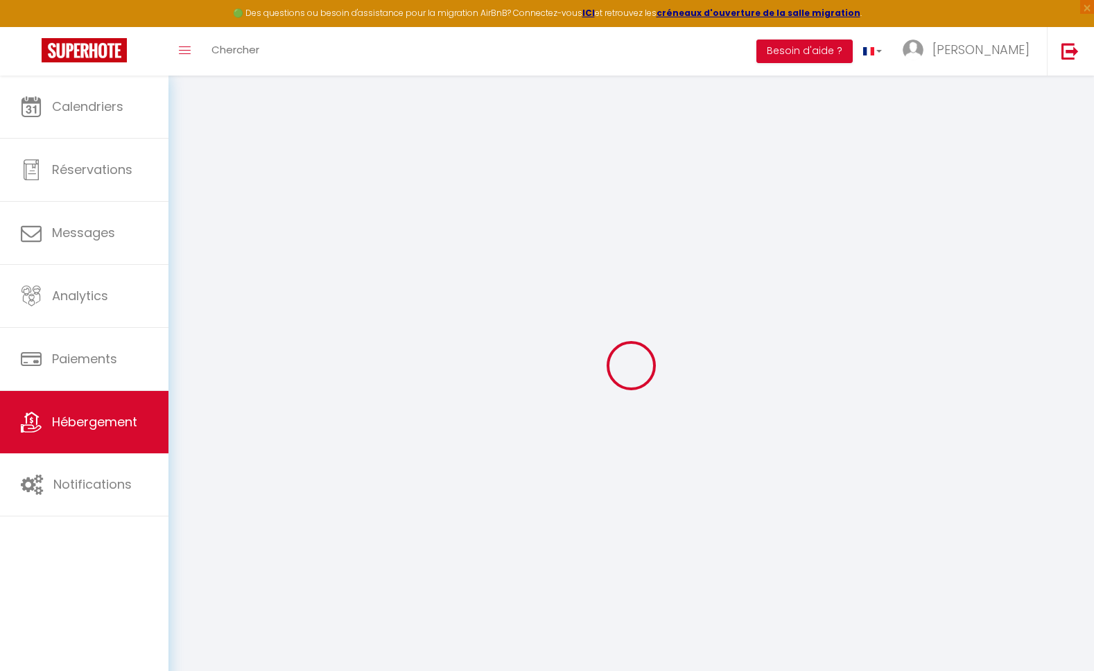
checkbox input "false"
select select
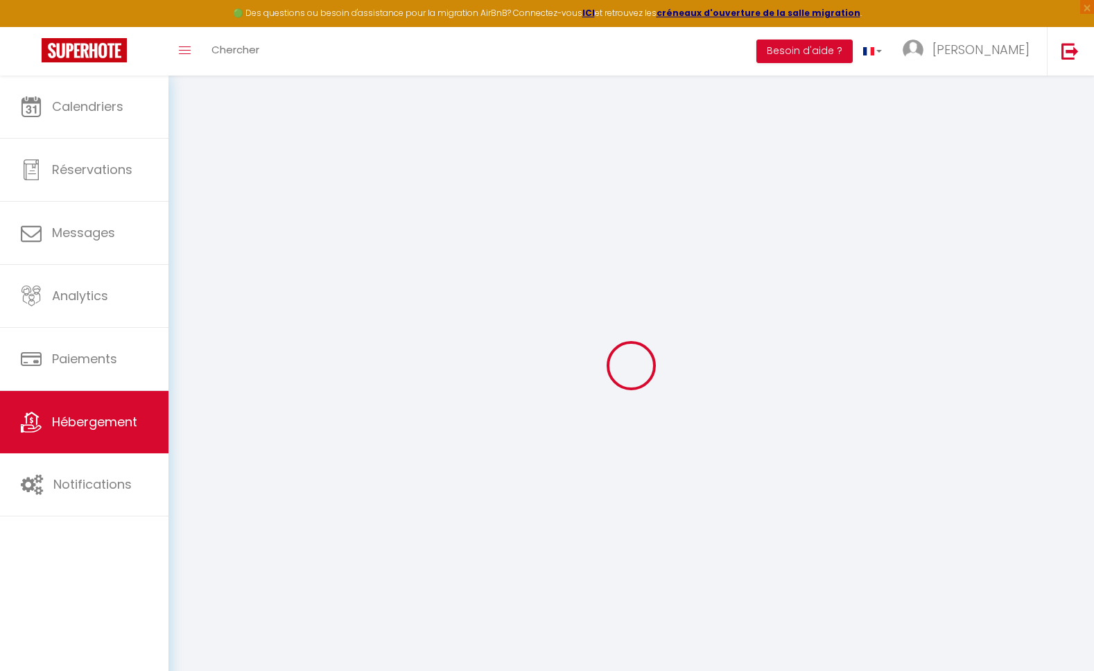
select select
checkbox input "false"
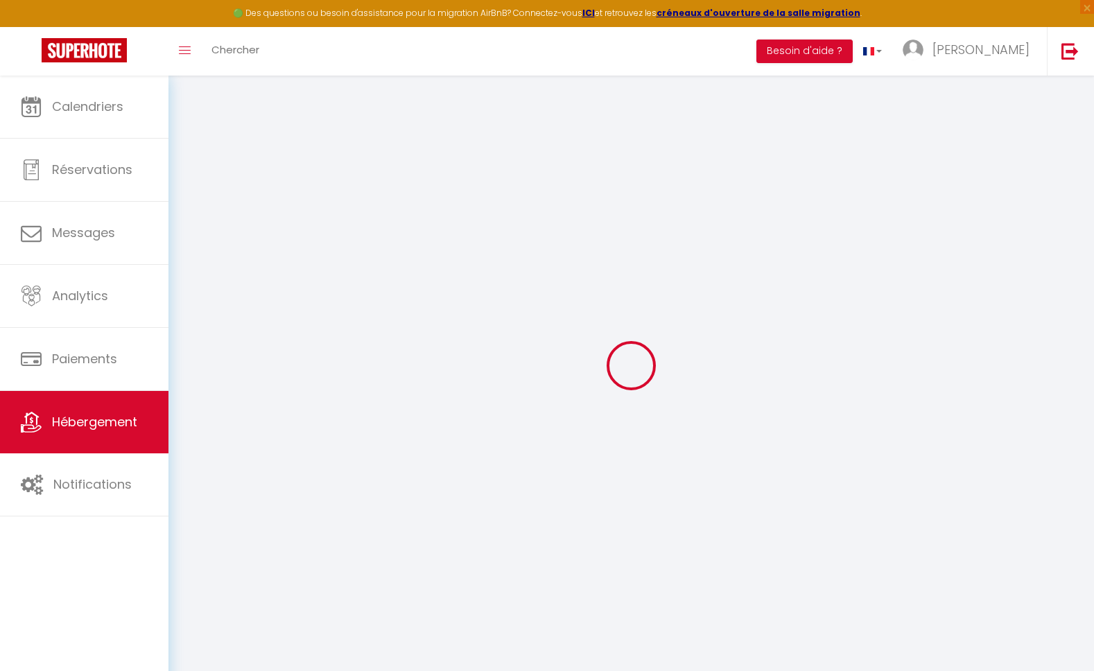
checkbox input "false"
select select
checkbox input "false"
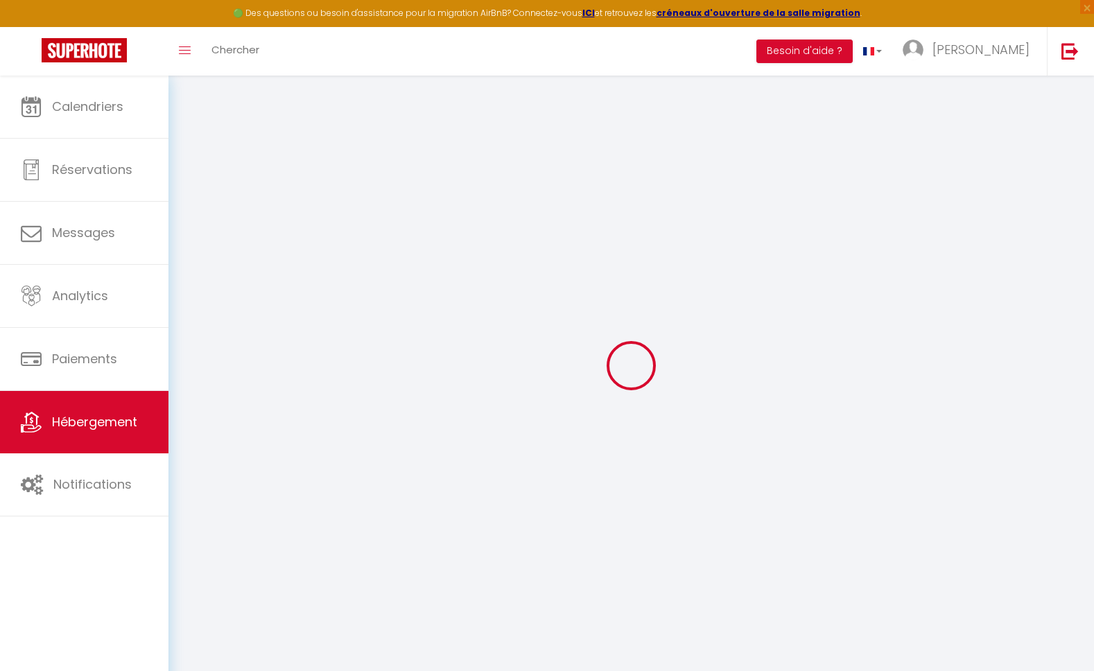
checkbox input "false"
select select
select select "17:00"
select select "23:00"
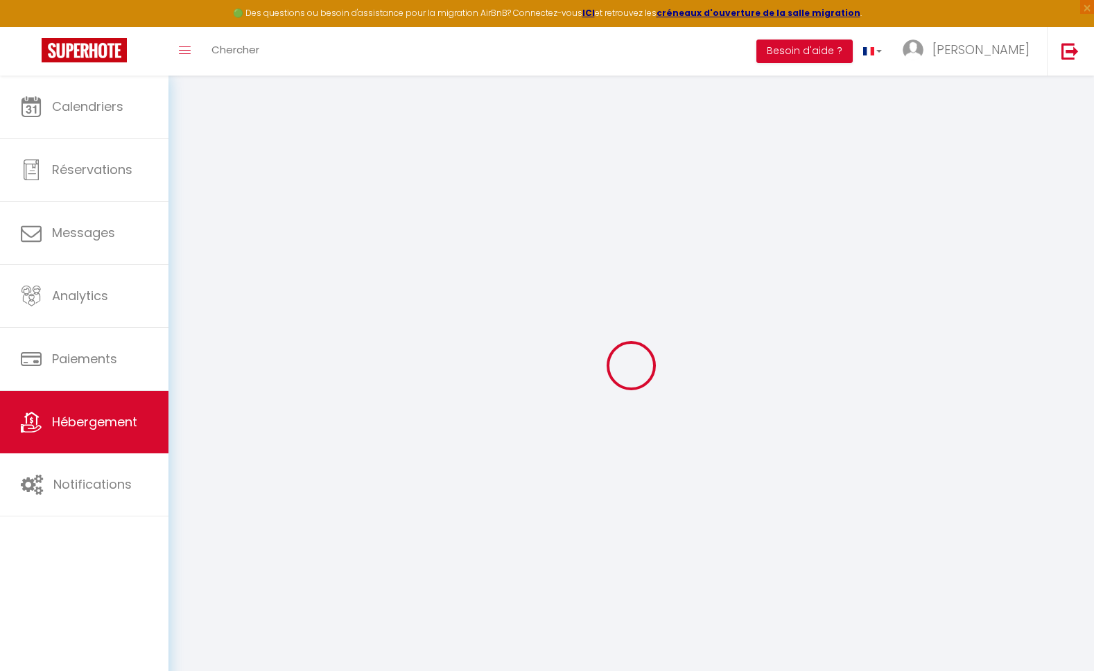
select select "11:00"
select select "30"
select select "120"
checkbox input "false"
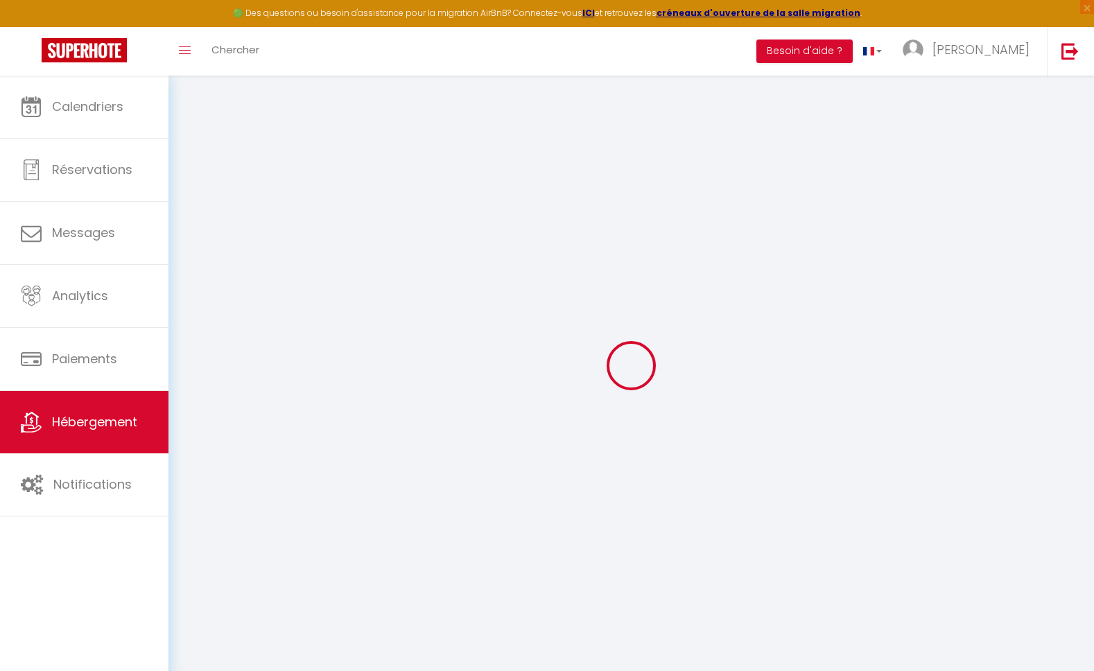
checkbox input "false"
select select
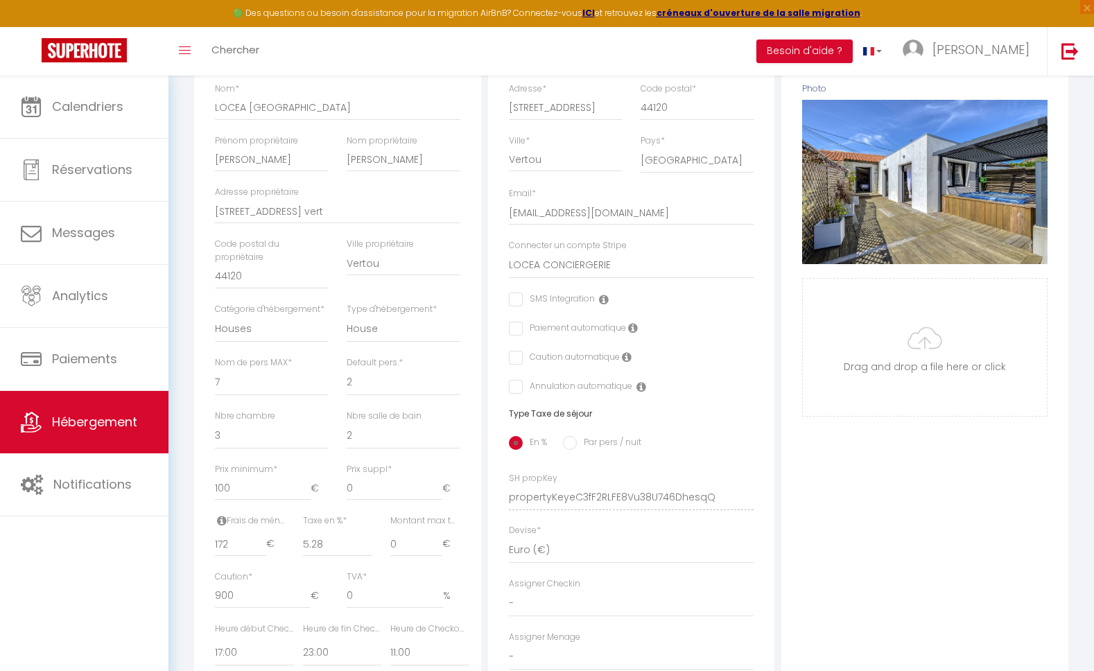
scroll to position [288, 0]
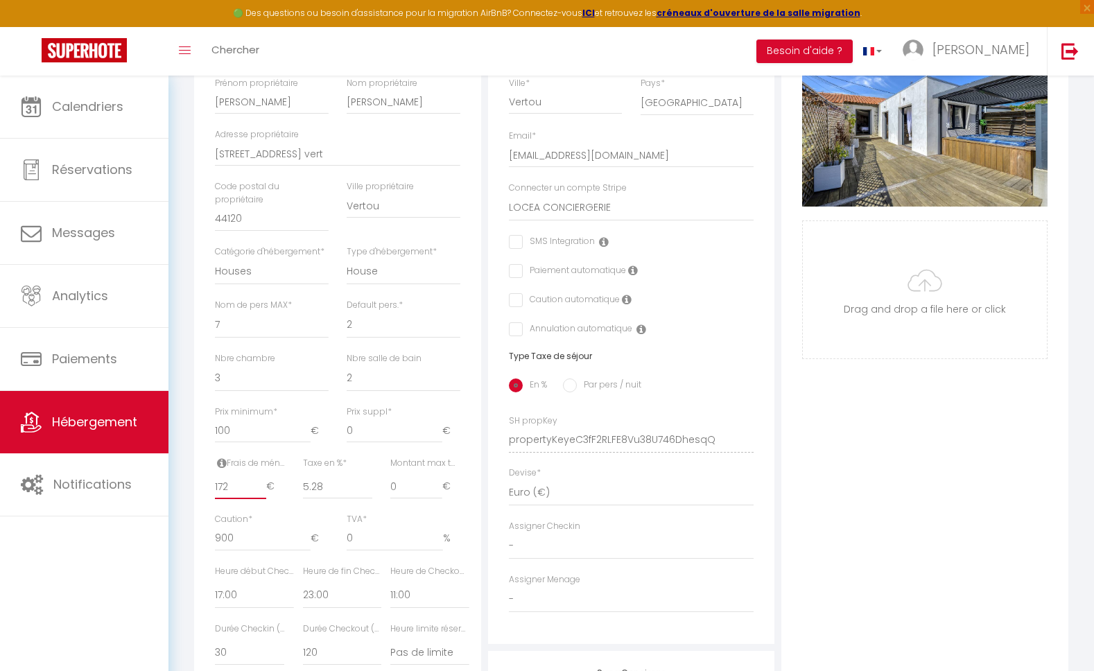
drag, startPoint x: 241, startPoint y: 502, endPoint x: 202, endPoint y: 498, distance: 39.7
click at [202, 498] on div "Détails Nom * LOCEA [PERSON_NAME] propriétaire [PERSON_NAME] propriétaire [PERS…" at bounding box center [337, 383] width 287 height 840
type input "6"
checkbox input "false"
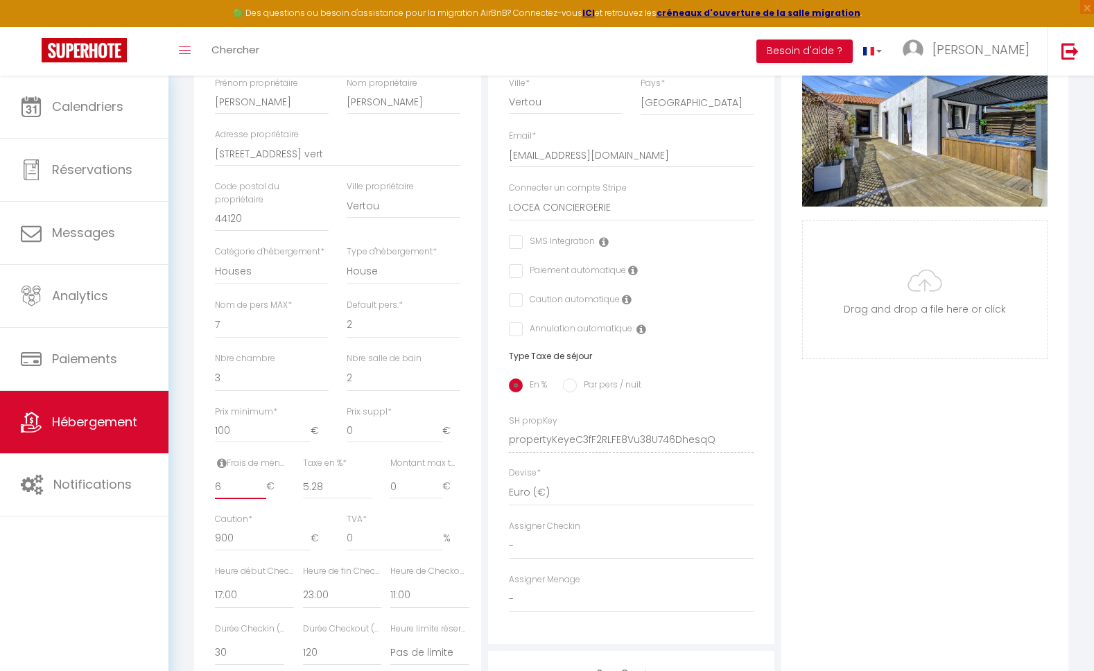
checkbox input "false"
select select
checkbox input "false"
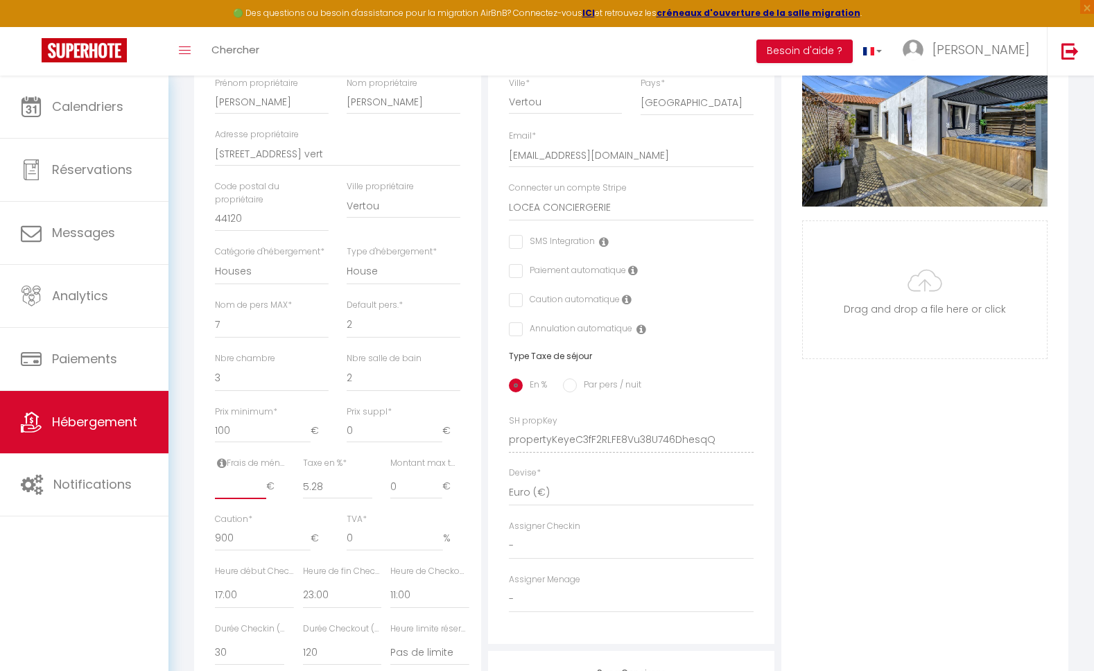
checkbox input "false"
select select
type input "7"
checkbox input "false"
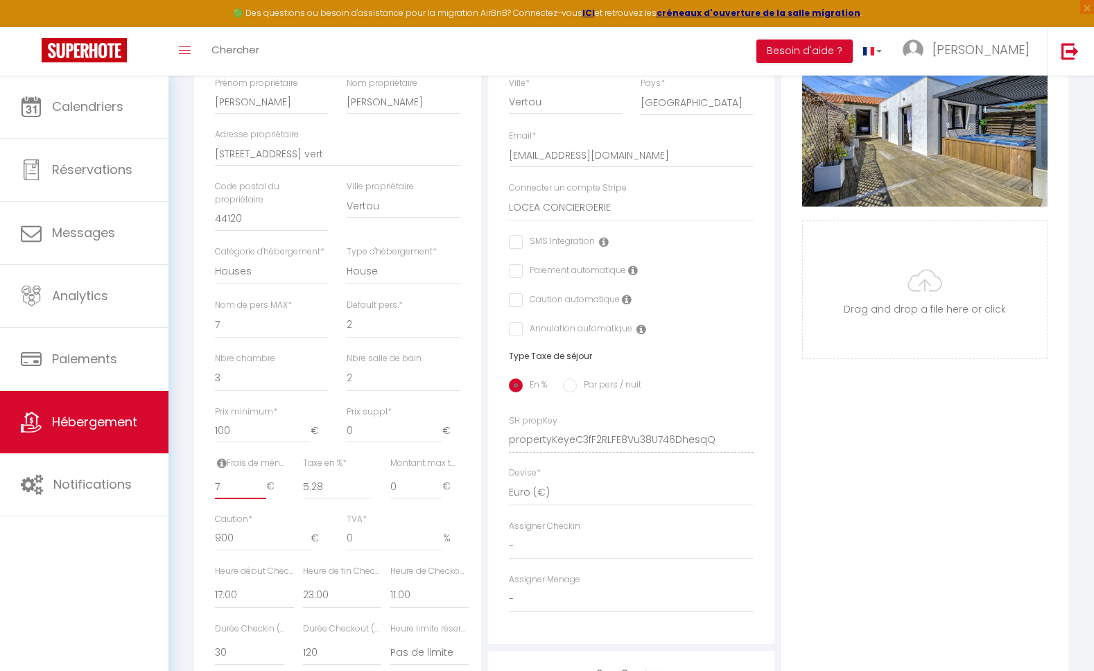
checkbox input "false"
select select
type input "70"
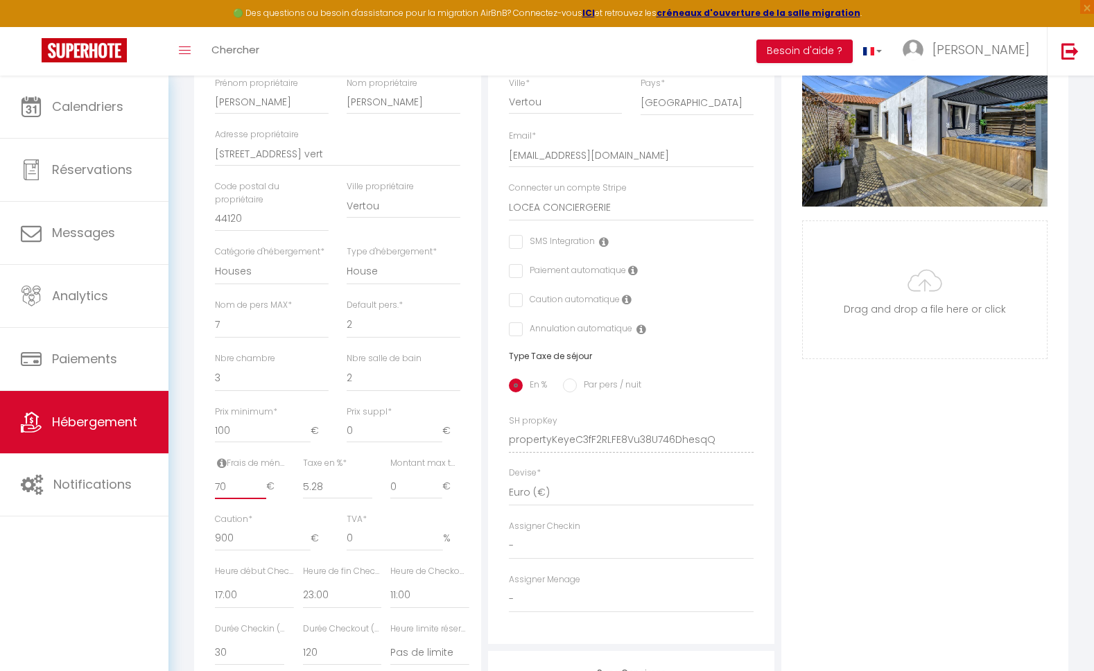
checkbox input "false"
select select
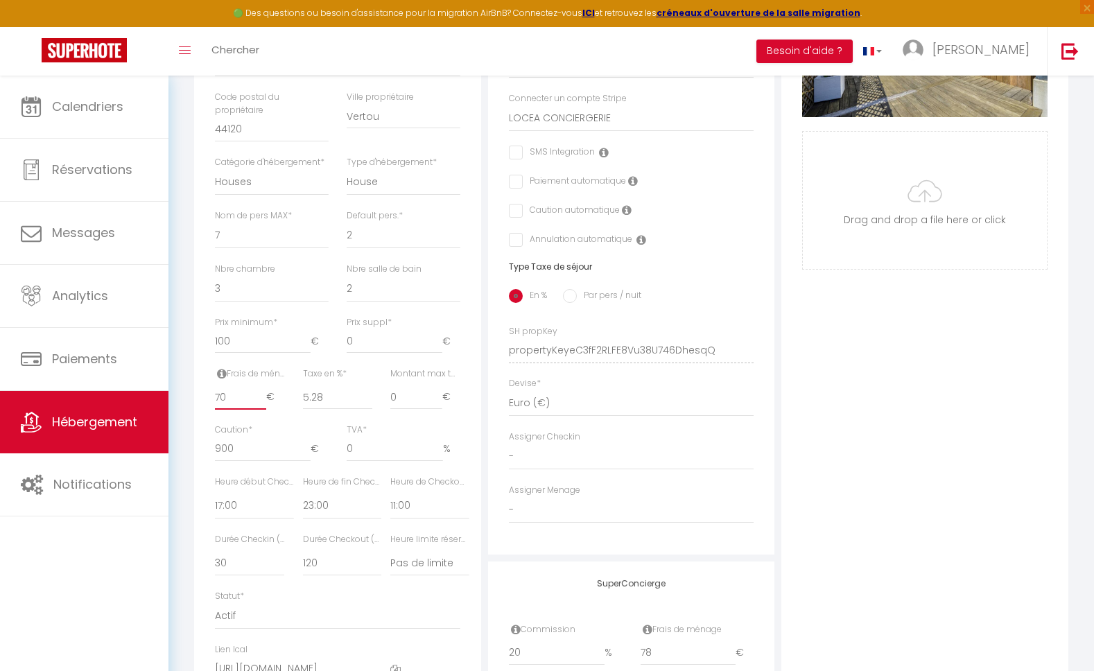
scroll to position [392, 0]
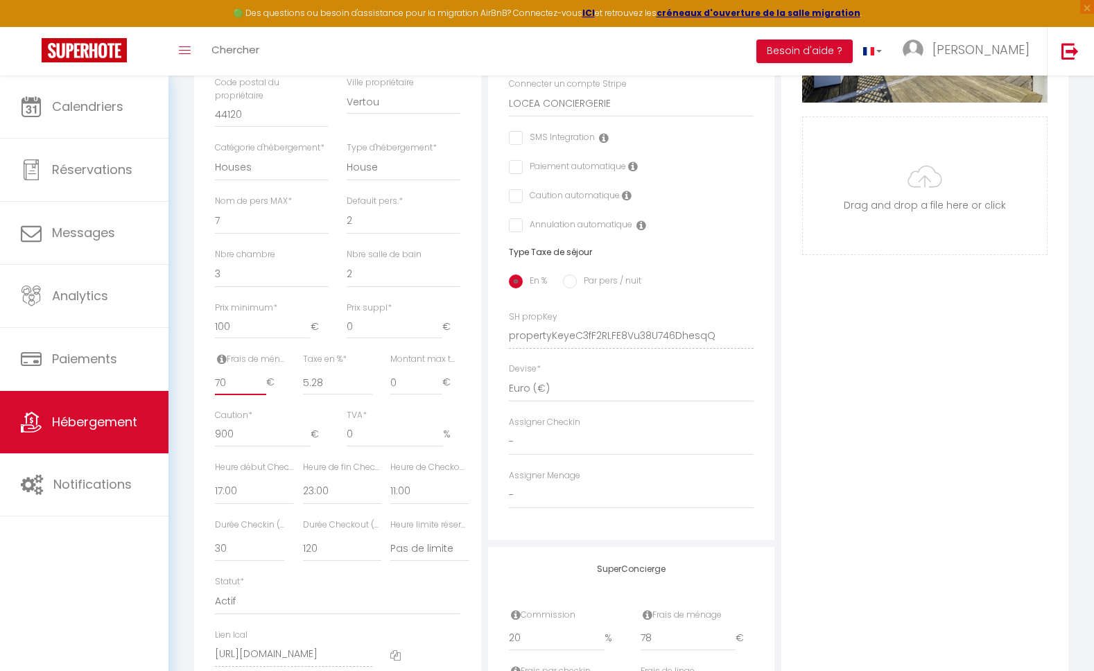
drag, startPoint x: 235, startPoint y: 392, endPoint x: 212, endPoint y: 388, distance: 23.3
click at [212, 388] on div "Frais de ménage * 70 €" at bounding box center [250, 381] width 88 height 56
type input "6"
checkbox input "false"
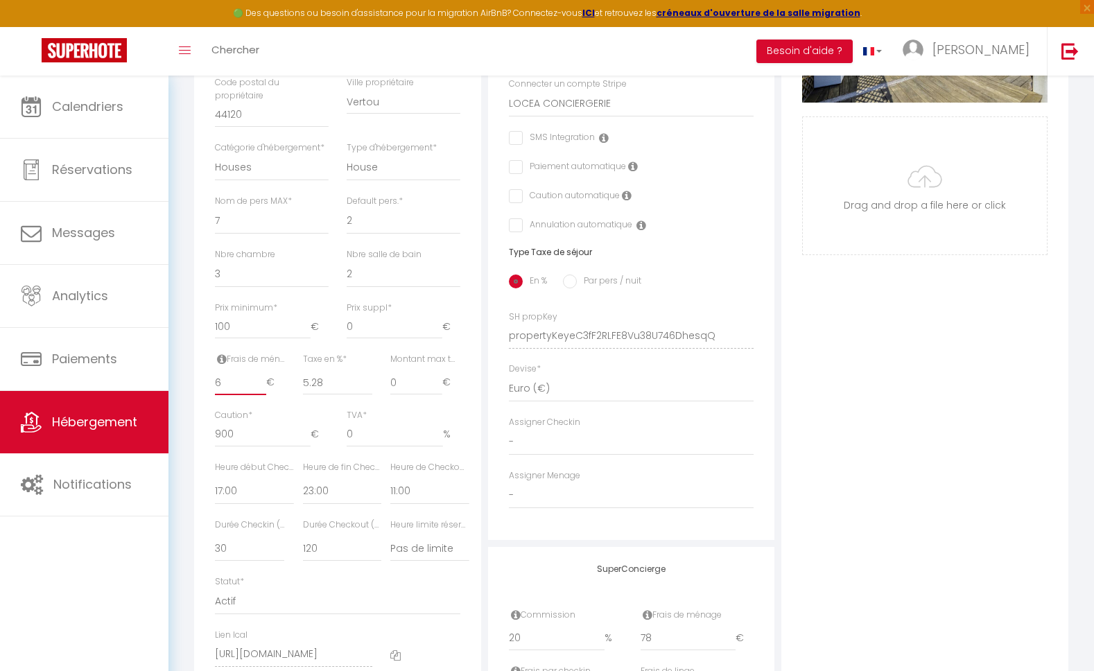
checkbox input "false"
select select
type input "60"
checkbox input "false"
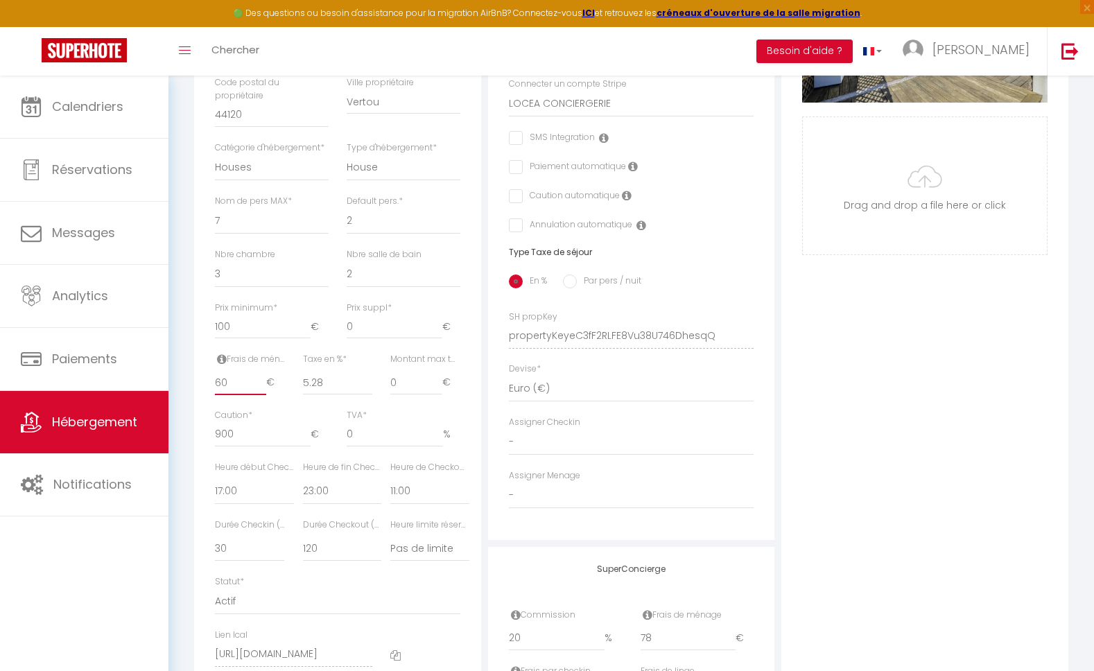
checkbox input "false"
select select
type input "60"
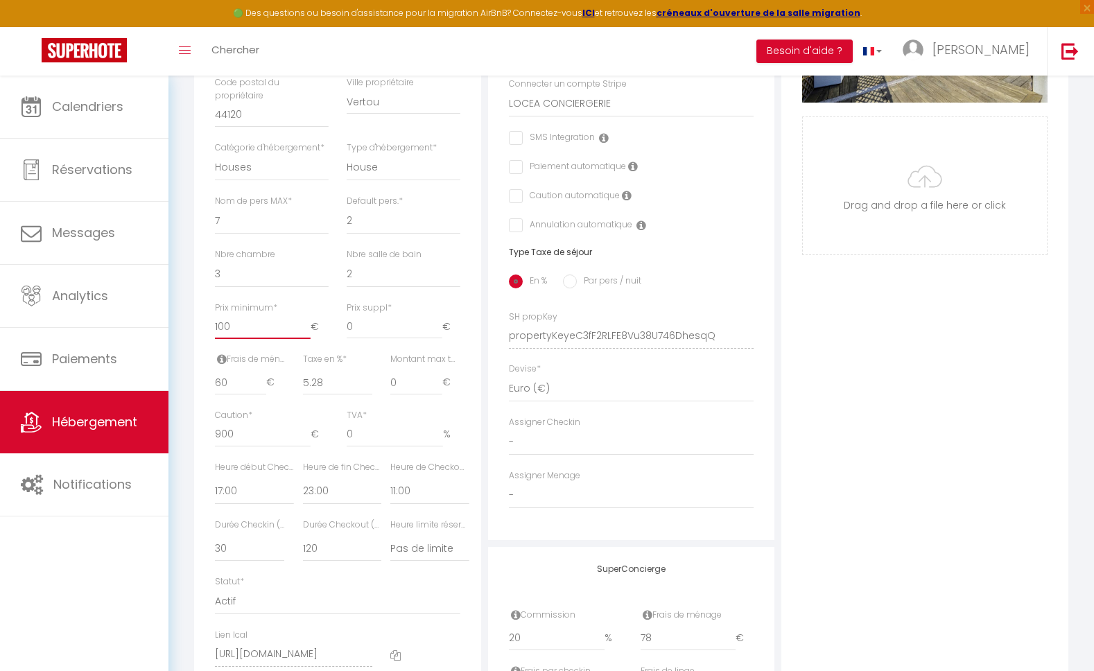
type input "101"
checkbox input "false"
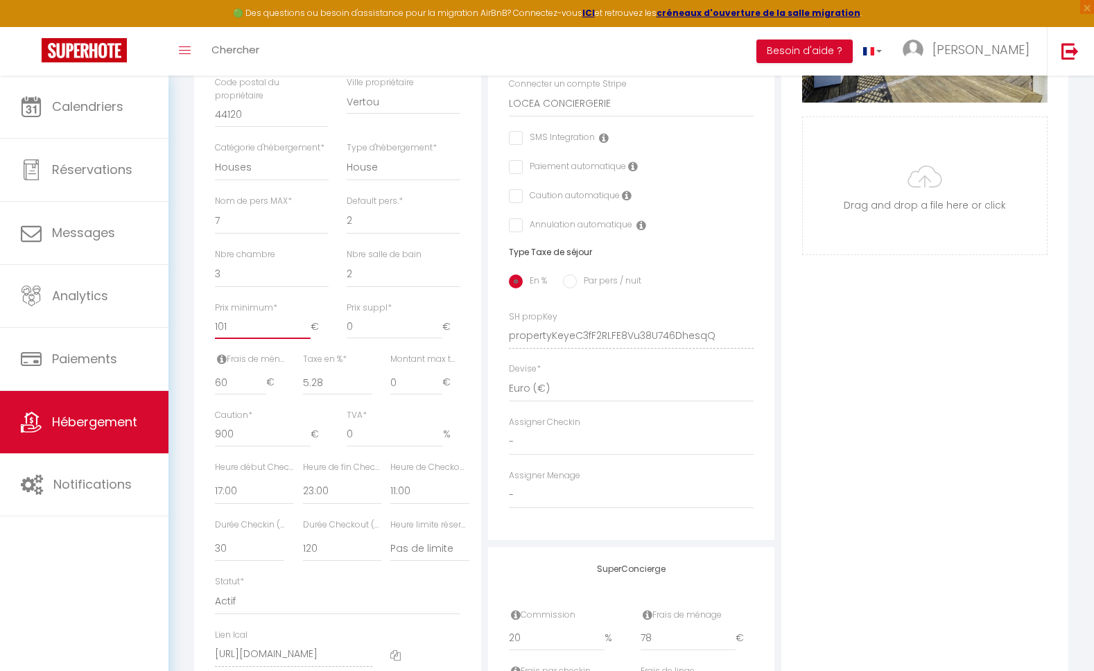
select select
click at [307, 334] on input "101" at bounding box center [263, 326] width 96 height 25
drag, startPoint x: 243, startPoint y: 338, endPoint x: 206, endPoint y: 331, distance: 38.0
click at [206, 331] on div "Prix minimum * 101 €" at bounding box center [272, 328] width 132 height 52
type input "1"
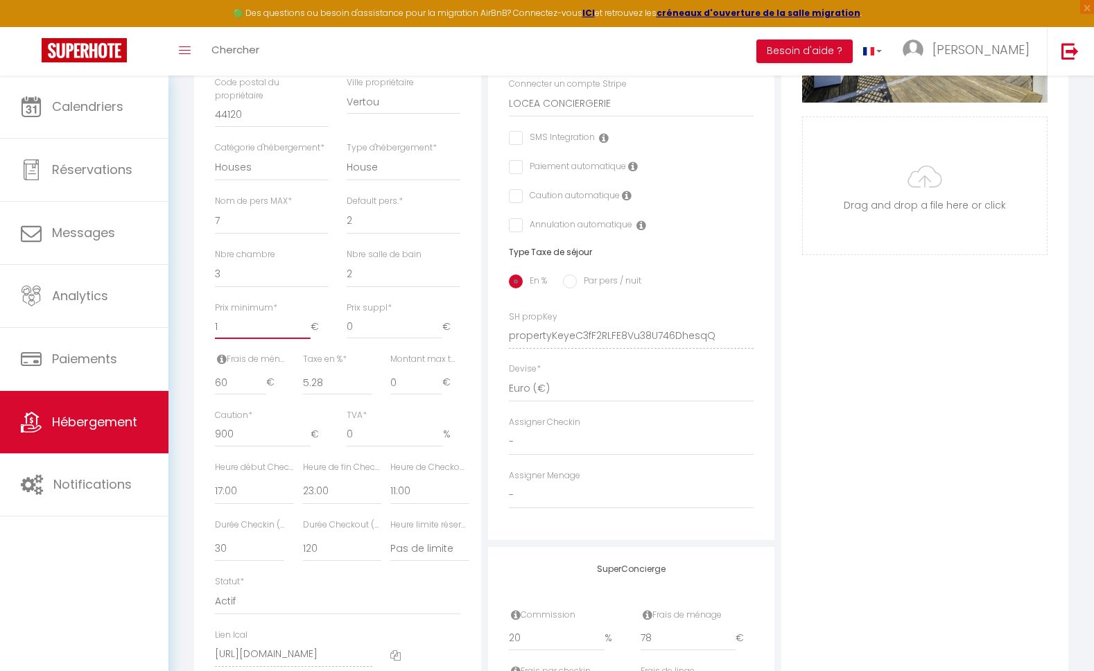
checkbox input "false"
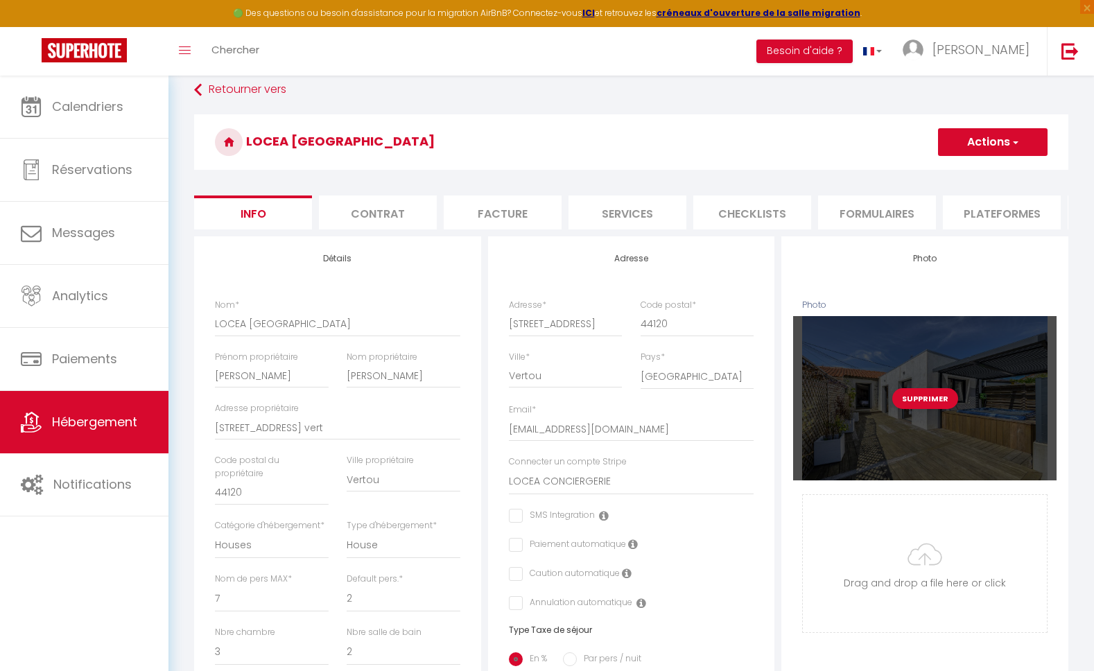
scroll to position [0, 0]
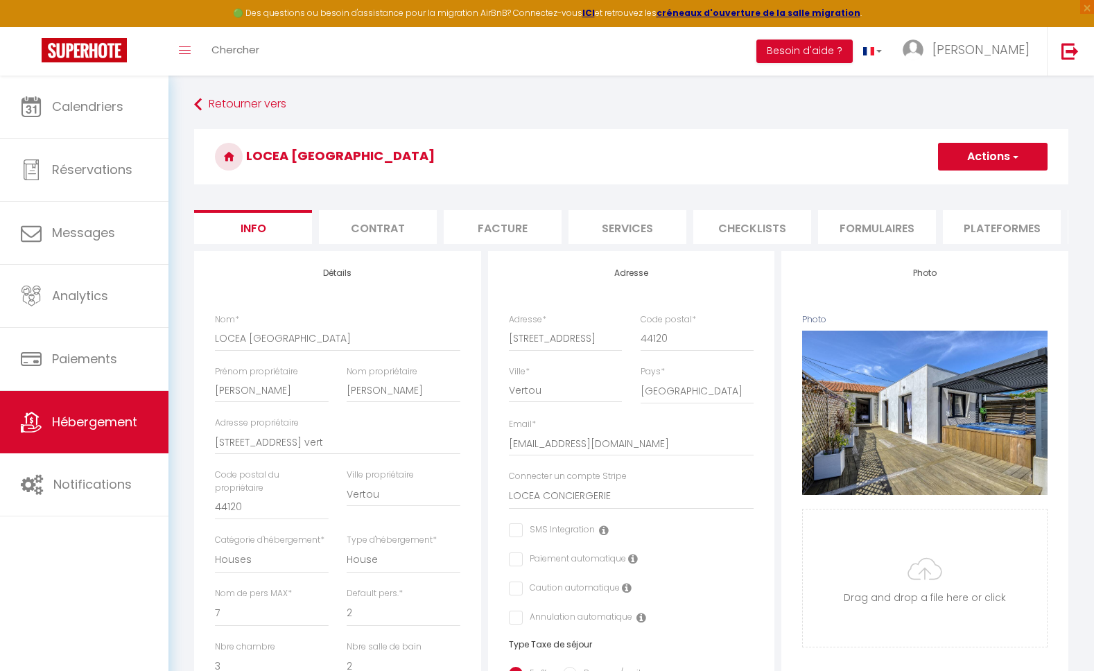
click at [1014, 150] on span "button" at bounding box center [1014, 157] width 9 height 14
click at [942, 189] on input "Enregistrer" at bounding box center [938, 187] width 51 height 14
